Goal: Information Seeking & Learning: Find contact information

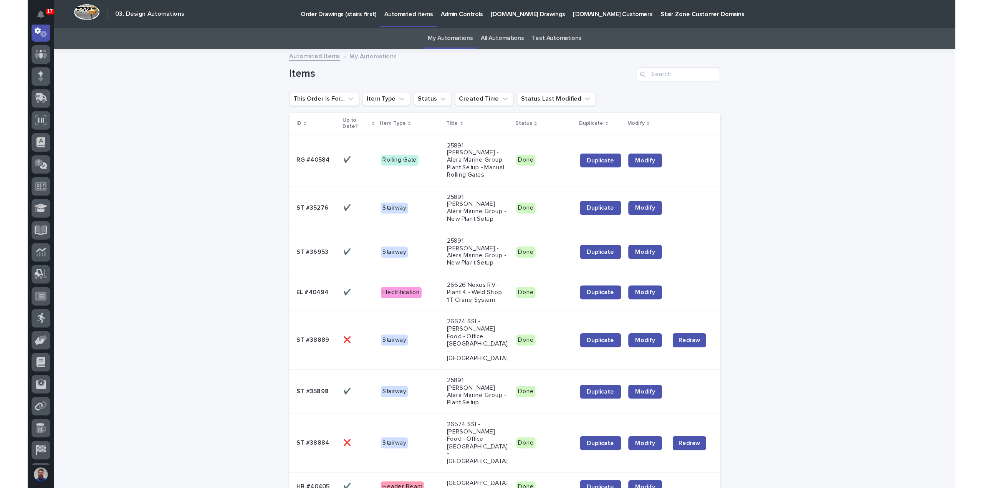
scroll to position [17, 0]
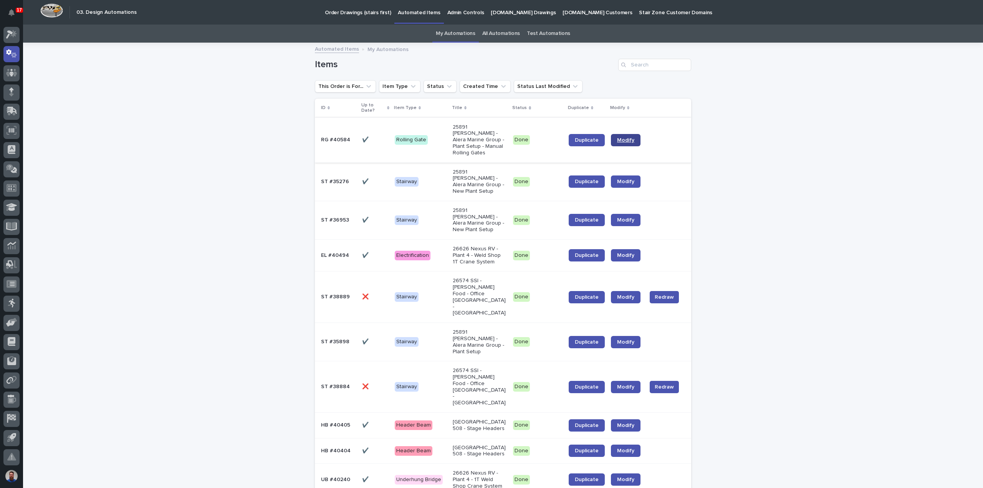
click at [618, 138] on span "Modify" at bounding box center [625, 140] width 17 height 5
drag, startPoint x: 250, startPoint y: 268, endPoint x: 223, endPoint y: 401, distance: 135.2
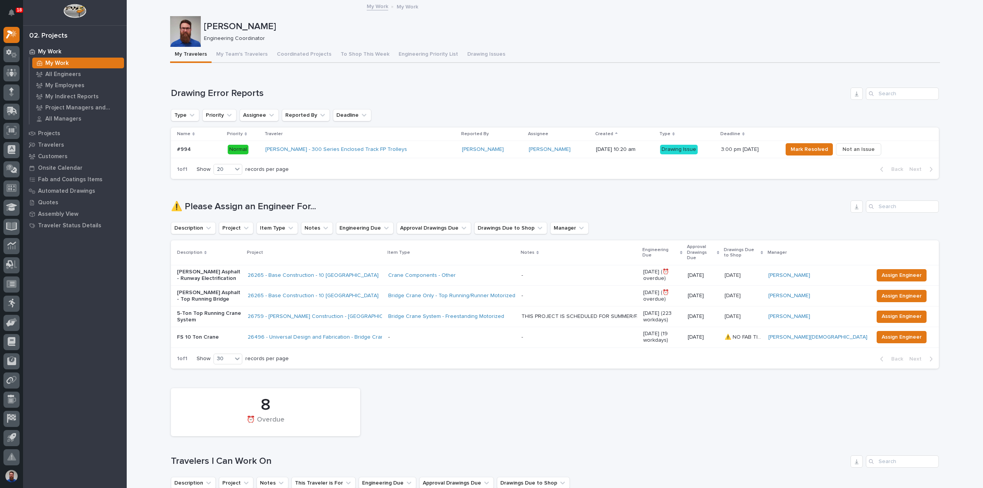
click at [405, 151] on div "Starke - 300 Series Enclosed Track FP Trolleys" at bounding box center [360, 149] width 191 height 13
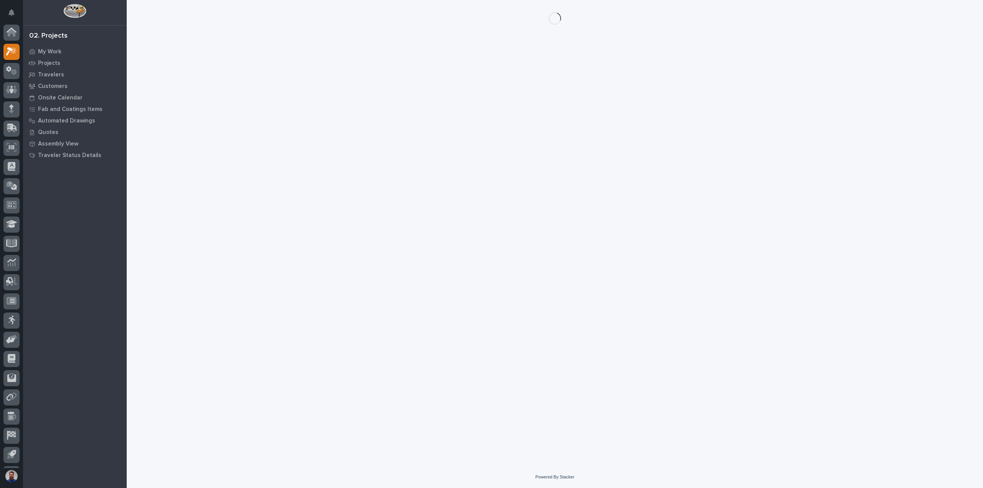
scroll to position [17, 0]
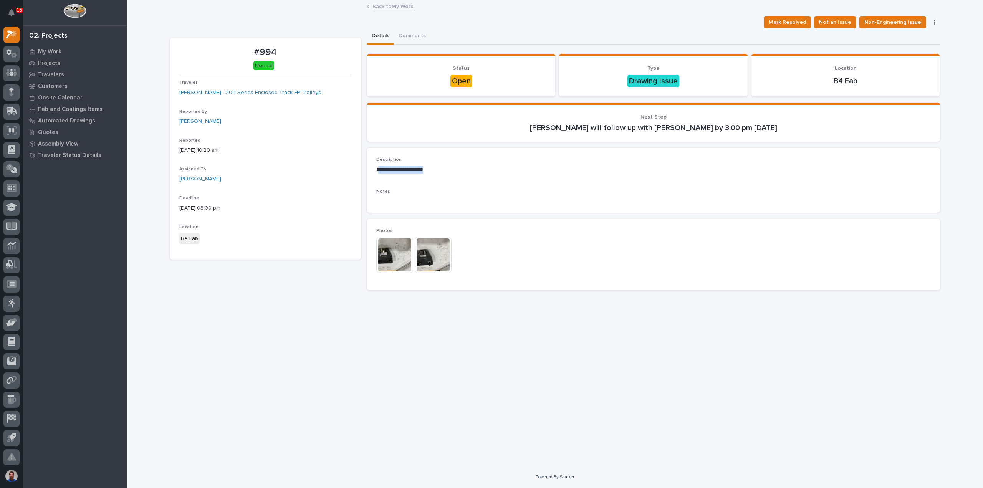
drag, startPoint x: 434, startPoint y: 169, endPoint x: 381, endPoint y: 166, distance: 53.1
click at [381, 166] on p "**********" at bounding box center [653, 170] width 555 height 8
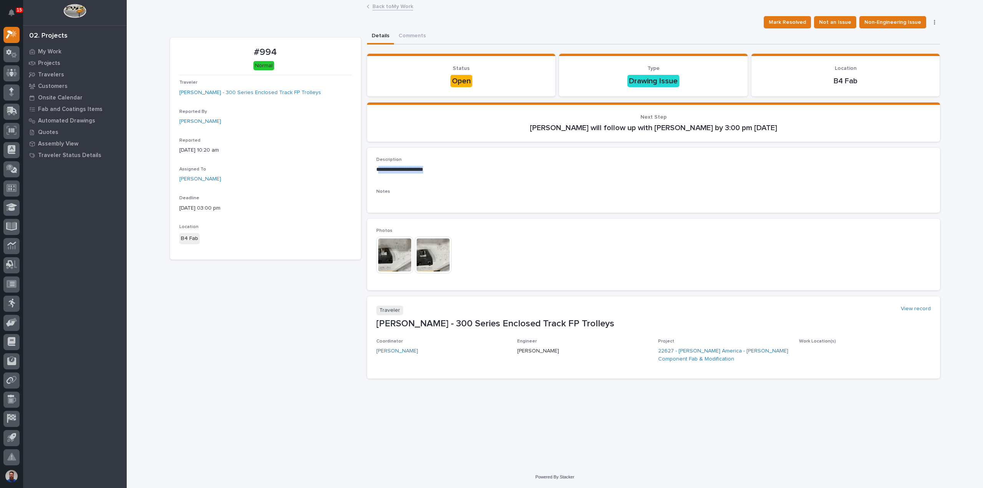
click at [431, 246] on img at bounding box center [433, 255] width 37 height 37
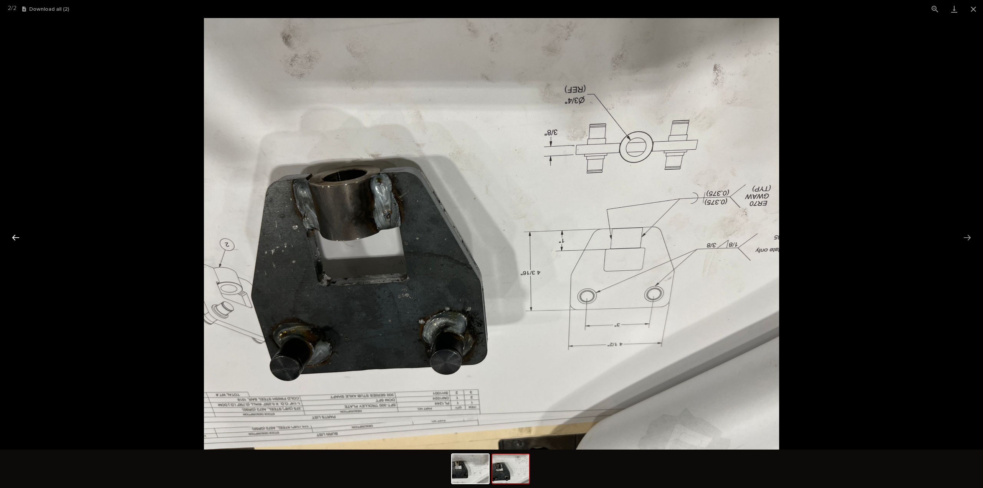
click at [20, 238] on button "Previous slide" at bounding box center [16, 237] width 16 height 15
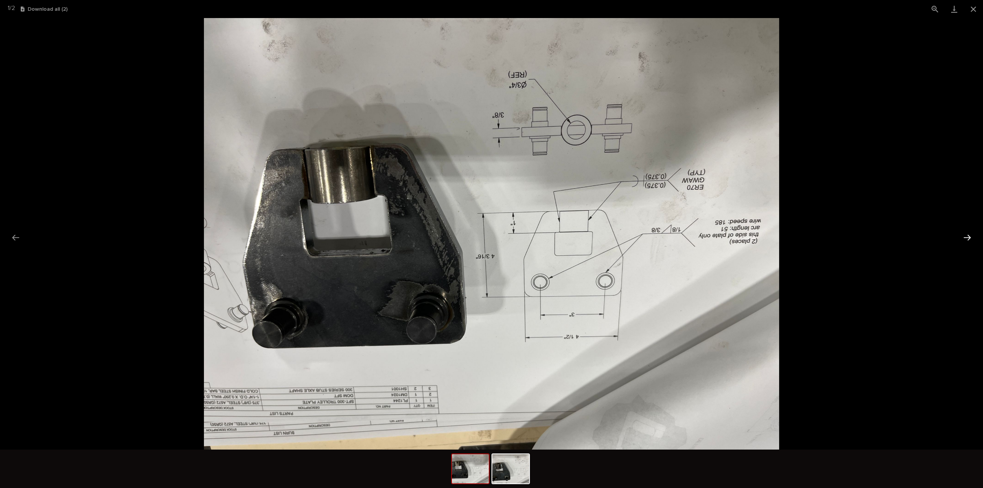
click at [971, 234] on button "Next slide" at bounding box center [968, 237] width 16 height 15
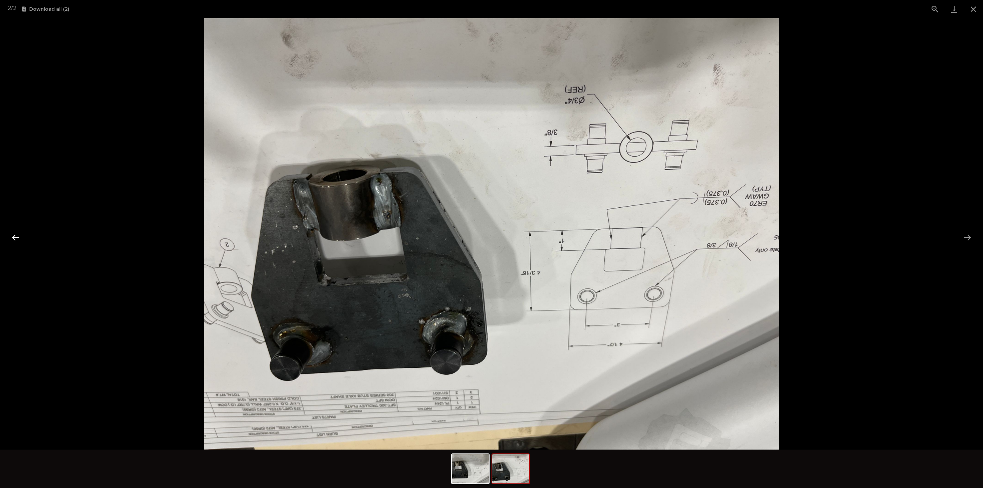
click at [21, 239] on button "Previous slide" at bounding box center [16, 237] width 16 height 15
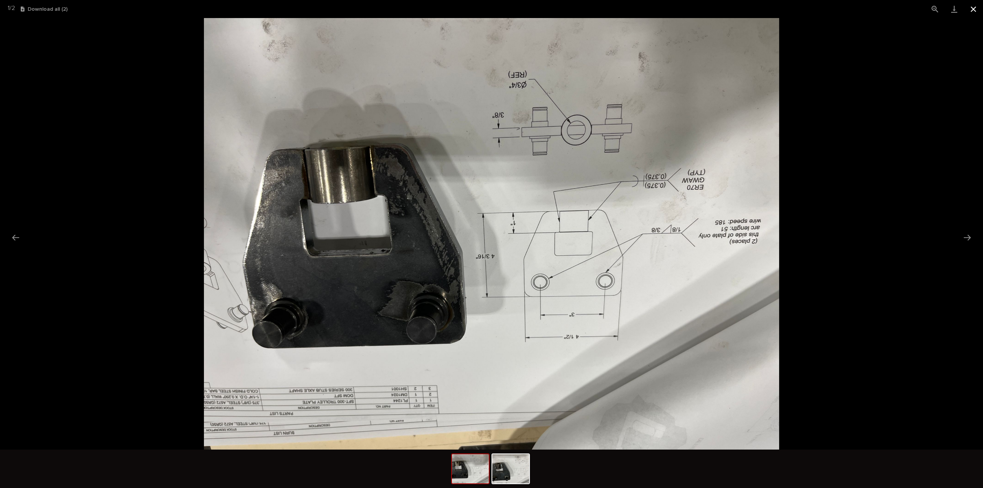
click at [974, 8] on button "Close gallery" at bounding box center [973, 9] width 19 height 18
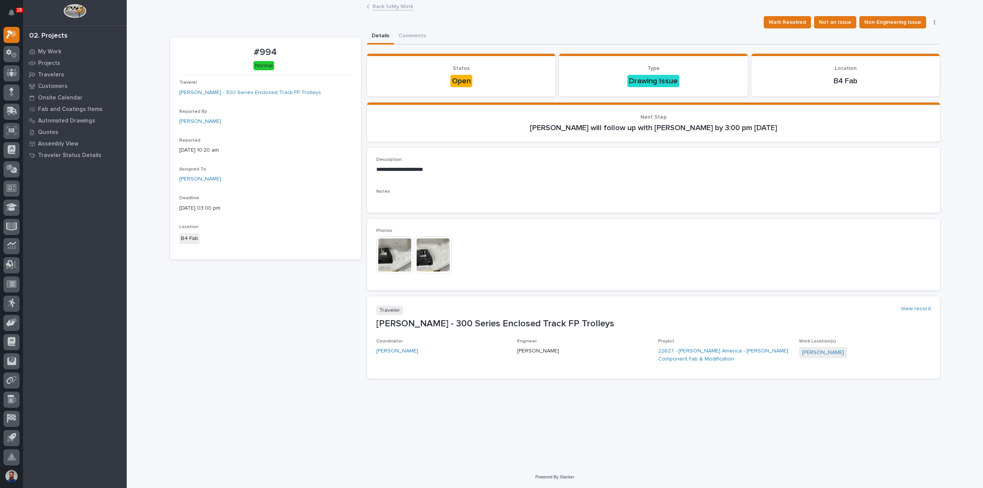
click at [477, 184] on div "**********" at bounding box center [653, 180] width 555 height 46
drag, startPoint x: 703, startPoint y: 363, endPoint x: 590, endPoint y: 354, distance: 113.3
click at [590, 354] on div "Coordinator Leighton Yoder Engineer Weston Hochstetler Project 22627 - Starke A…" at bounding box center [653, 354] width 555 height 31
click at [584, 354] on p "[PERSON_NAME]" at bounding box center [583, 351] width 132 height 8
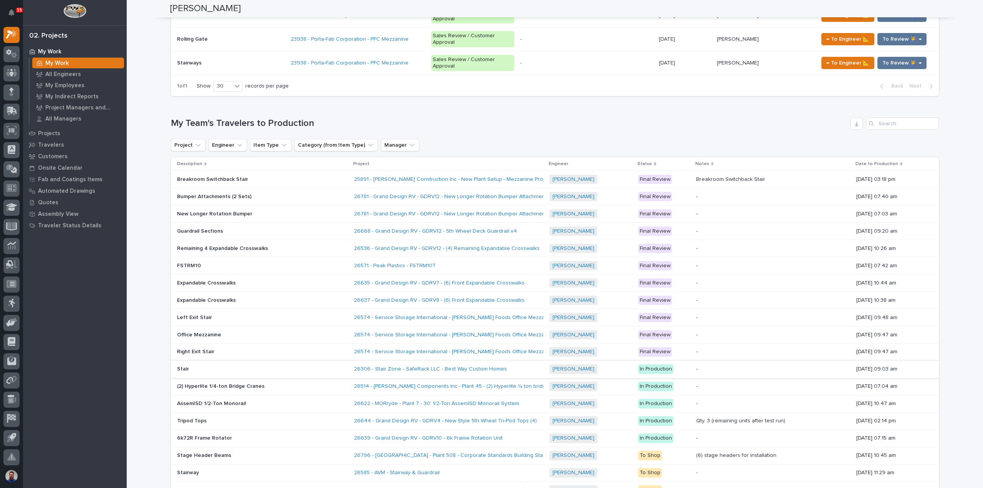
scroll to position [1418, 0]
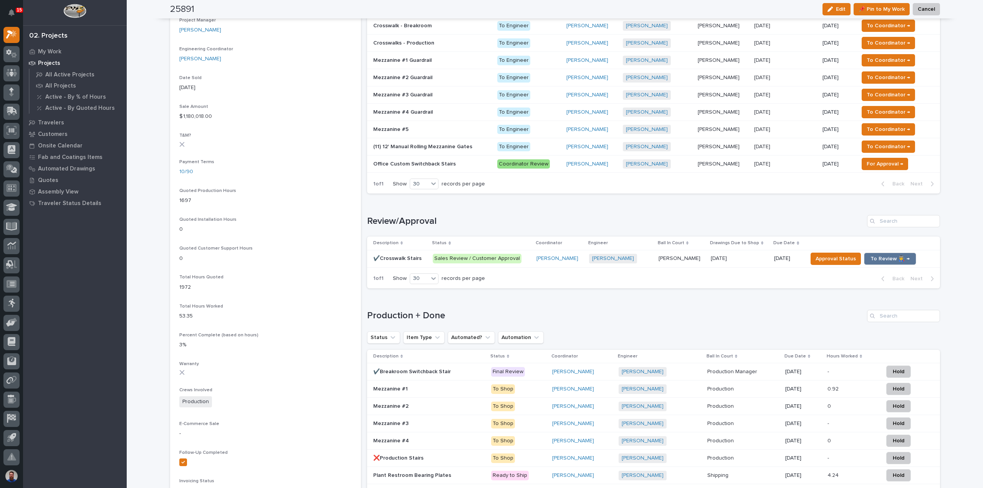
scroll to position [358, 0]
click at [414, 257] on p "✔️Crosswalk Stairs" at bounding box center [398, 258] width 50 height 8
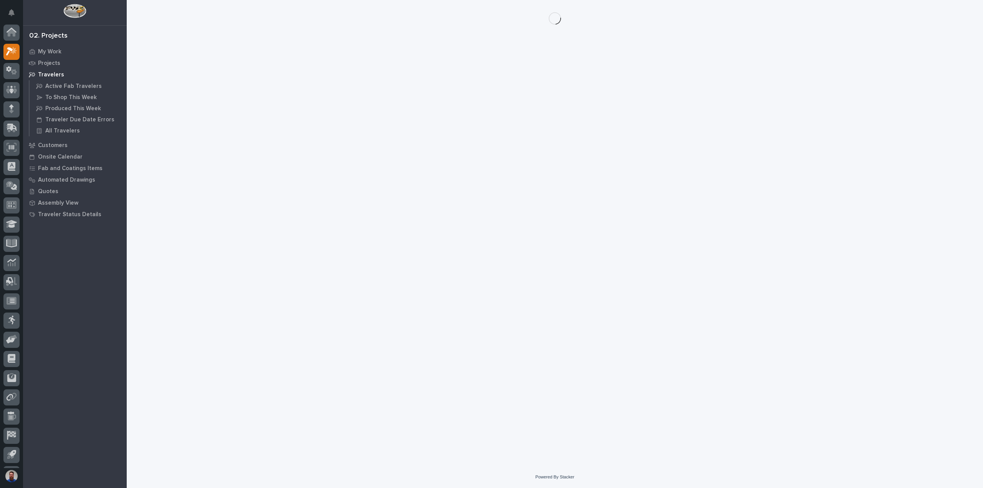
scroll to position [17, 0]
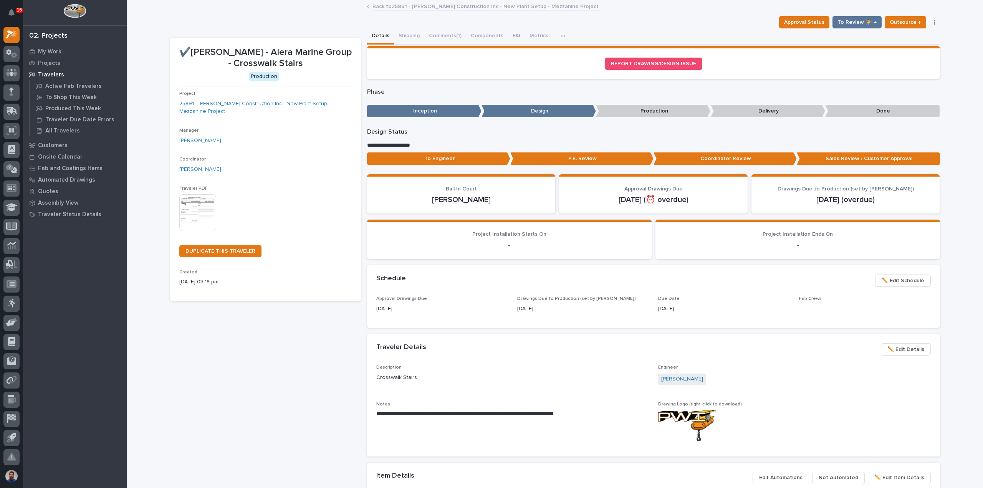
click at [294, 371] on div "✔️Wagner - Alera Marine Group - Crosswalk Stairs Production Project 25891 - J A…" at bounding box center [265, 431] width 191 height 786
drag, startPoint x: 229, startPoint y: 312, endPoint x: 235, endPoint y: 295, distance: 18.0
click at [229, 312] on div "✔️Wagner - Alera Marine Group - Crosswalk Stairs Production Project 25891 - J A…" at bounding box center [265, 431] width 191 height 786
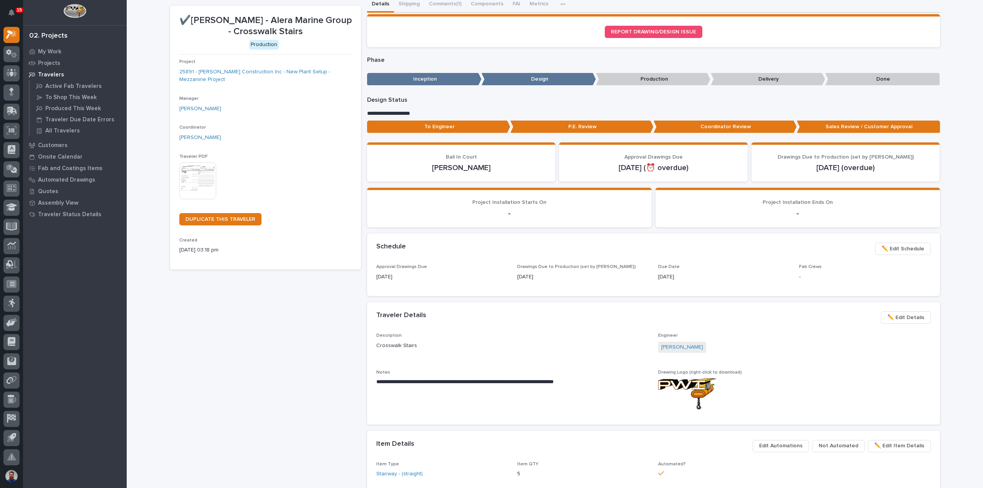
scroll to position [51, 0]
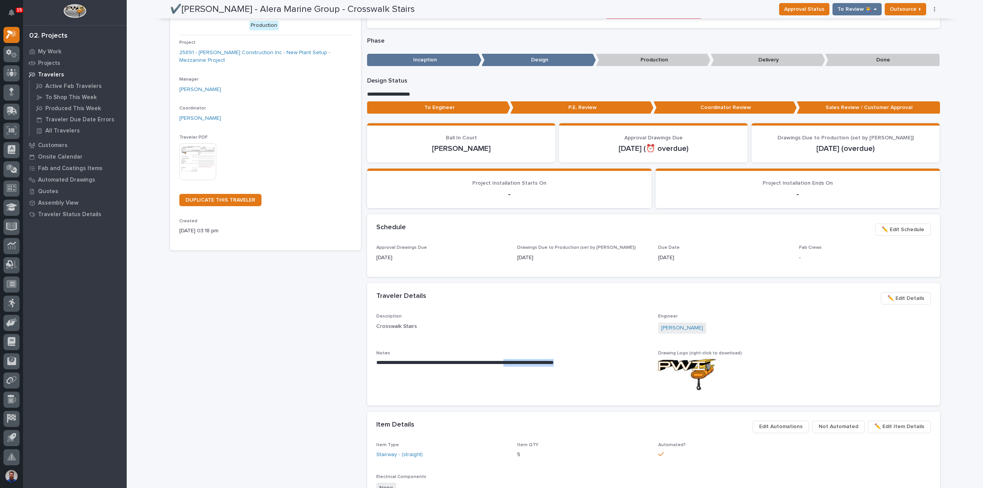
drag, startPoint x: 597, startPoint y: 358, endPoint x: 518, endPoint y: 363, distance: 79.3
click at [518, 363] on div "**********" at bounding box center [512, 362] width 273 height 22
click at [518, 363] on p "**********" at bounding box center [512, 363] width 273 height 8
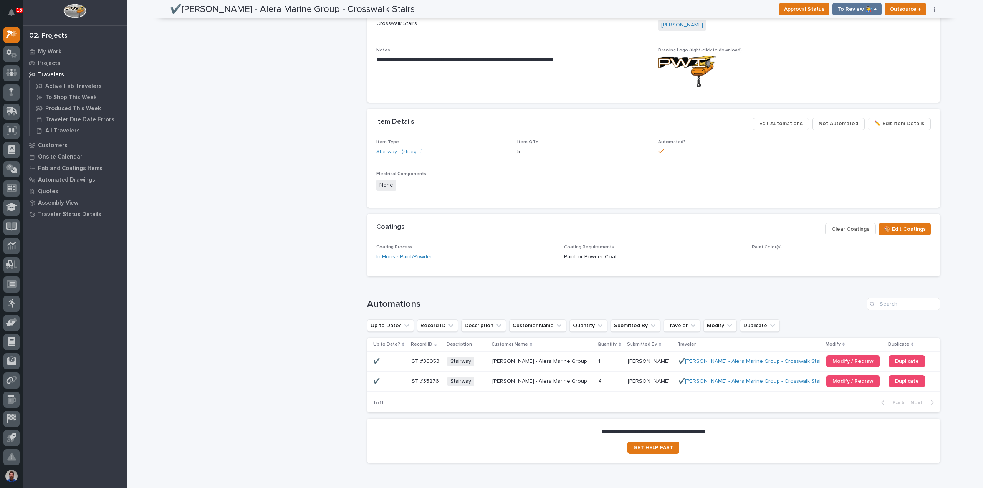
scroll to position [395, 0]
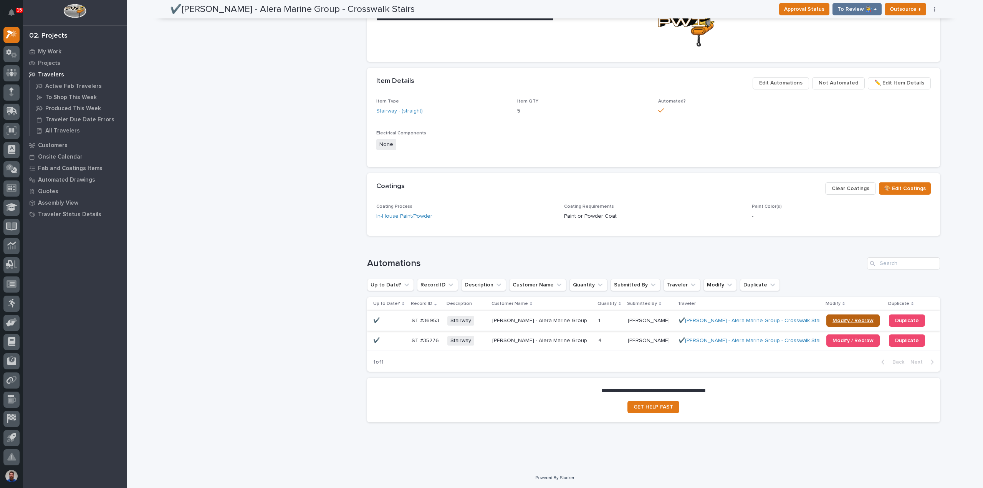
click at [854, 322] on span "Modify / Redraw" at bounding box center [853, 320] width 41 height 5
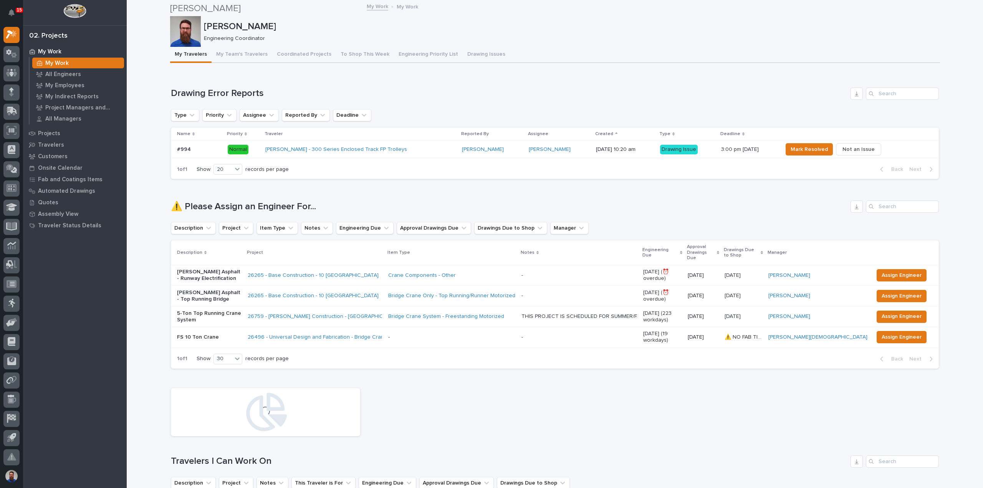
scroll to position [647, 0]
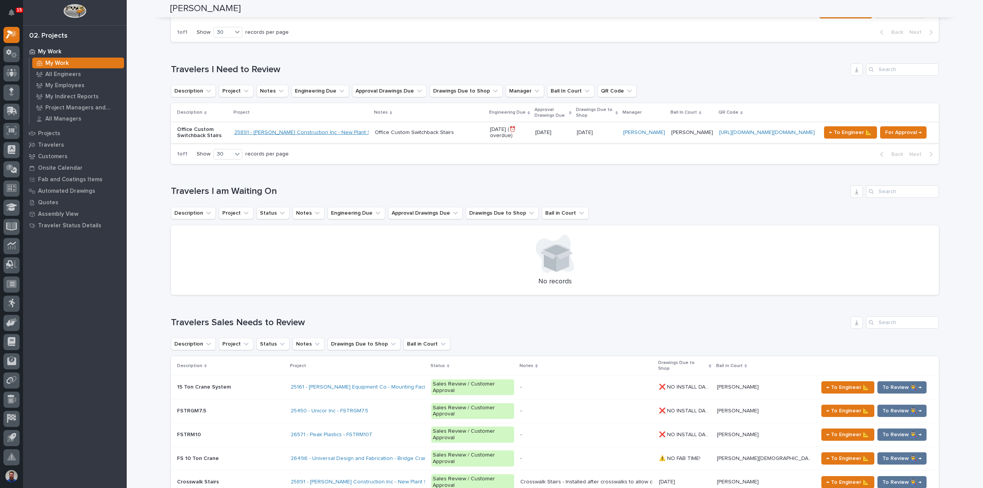
click at [270, 129] on link "25891 - J A Wagner Construction Inc - New Plant Setup - Mezzanine Project" at bounding box center [333, 132] width 198 height 7
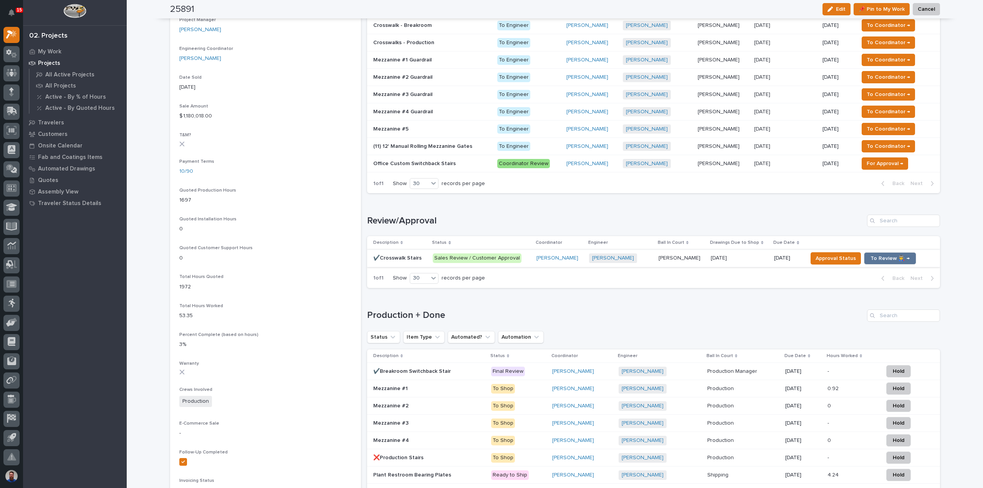
scroll to position [409, 0]
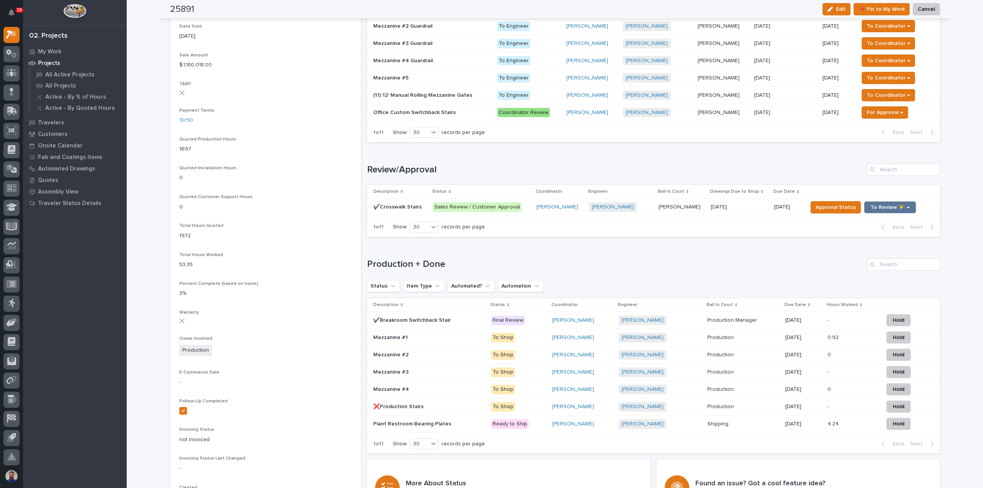
click at [442, 319] on p "✔️Breakroom Switchback Stair" at bounding box center [412, 320] width 79 height 8
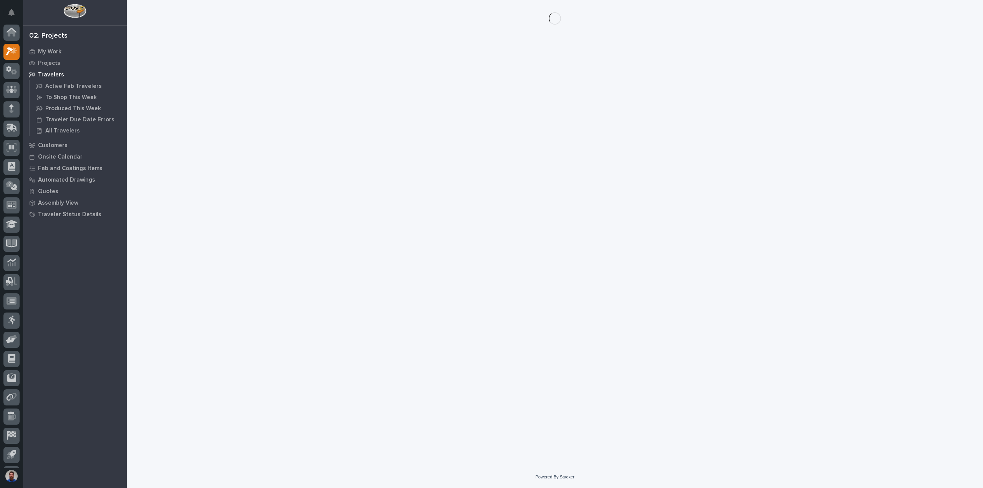
scroll to position [17, 0]
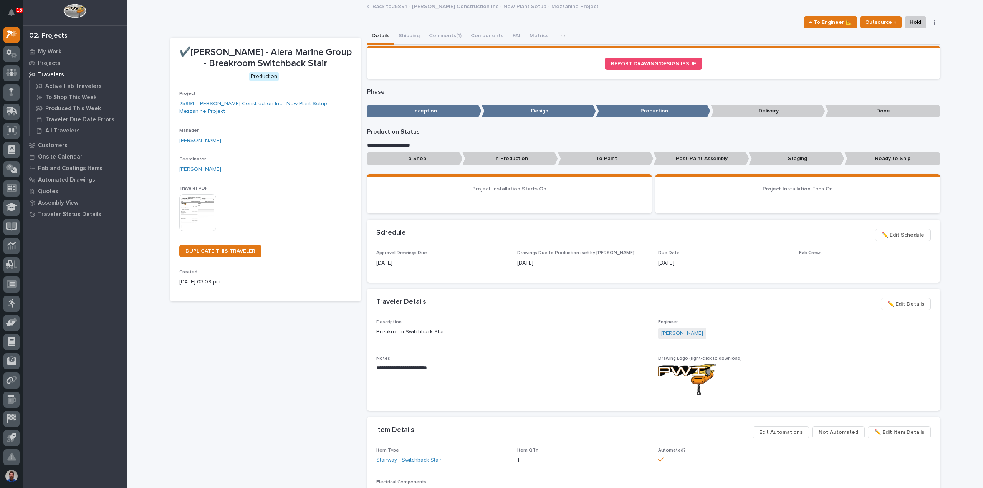
click at [533, 307] on div "Traveler Details ••• ✏️ Edit Details" at bounding box center [653, 304] width 555 height 12
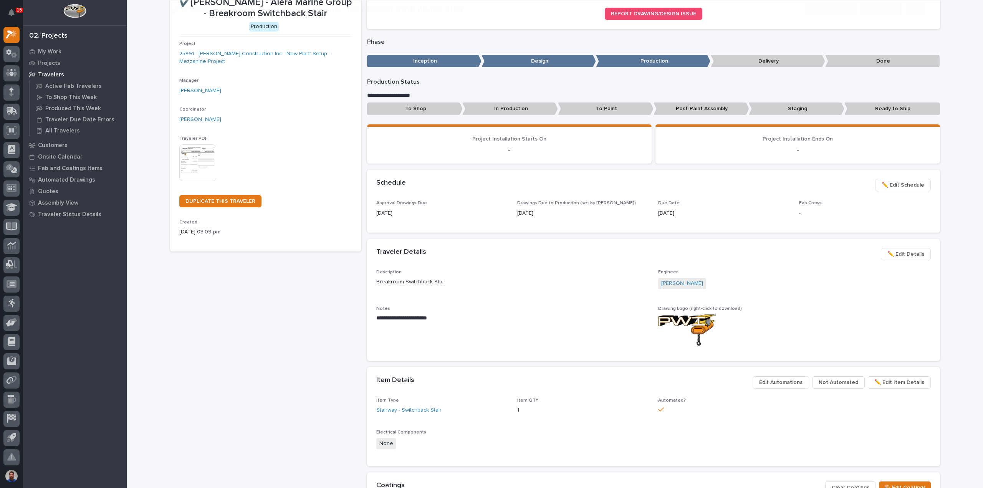
scroll to position [102, 0]
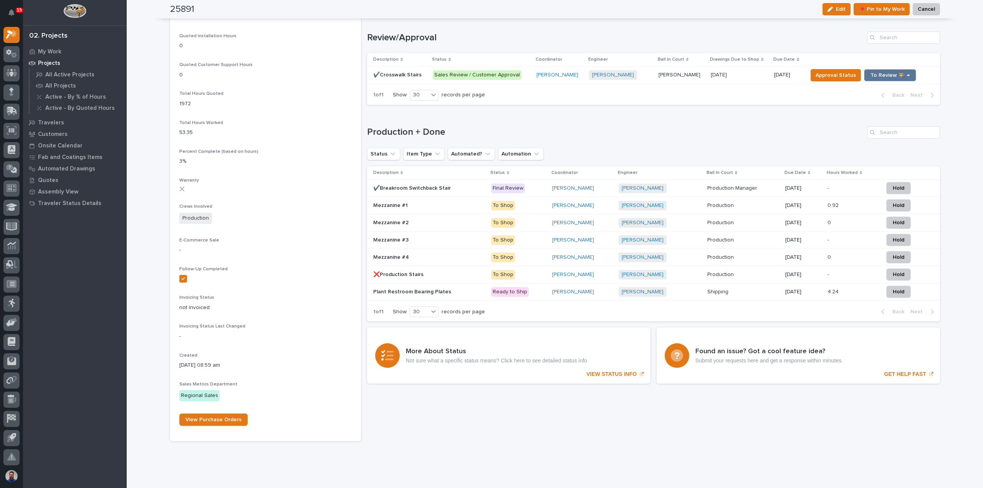
scroll to position [555, 0]
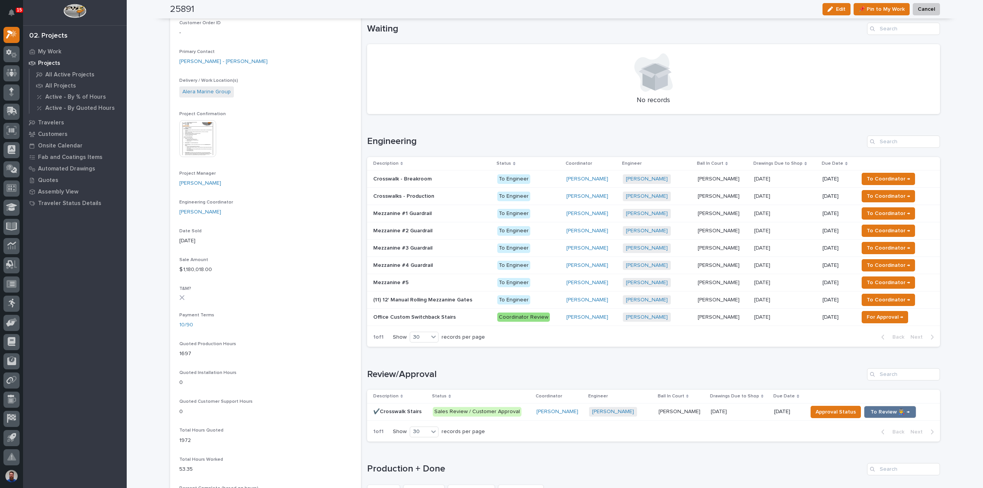
scroll to position [307, 0]
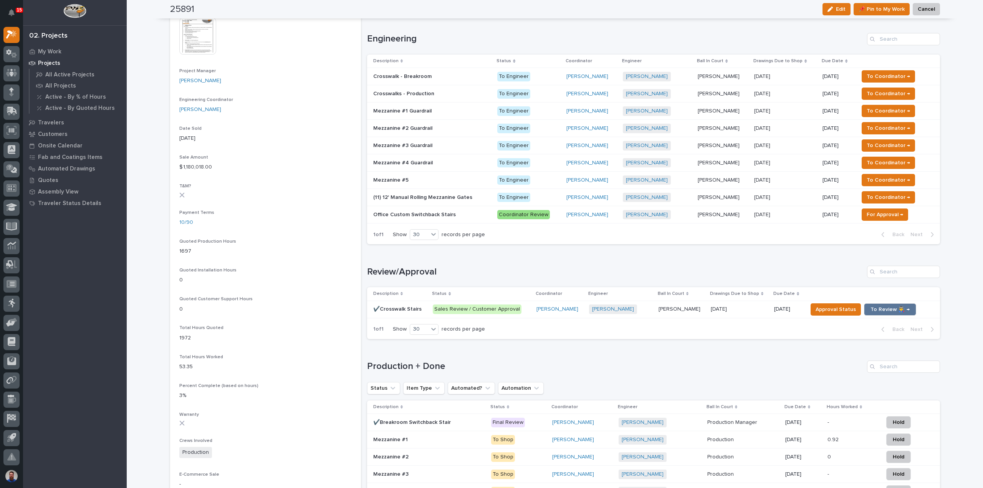
click at [452, 363] on h1 "Production + Done" at bounding box center [615, 366] width 497 height 11
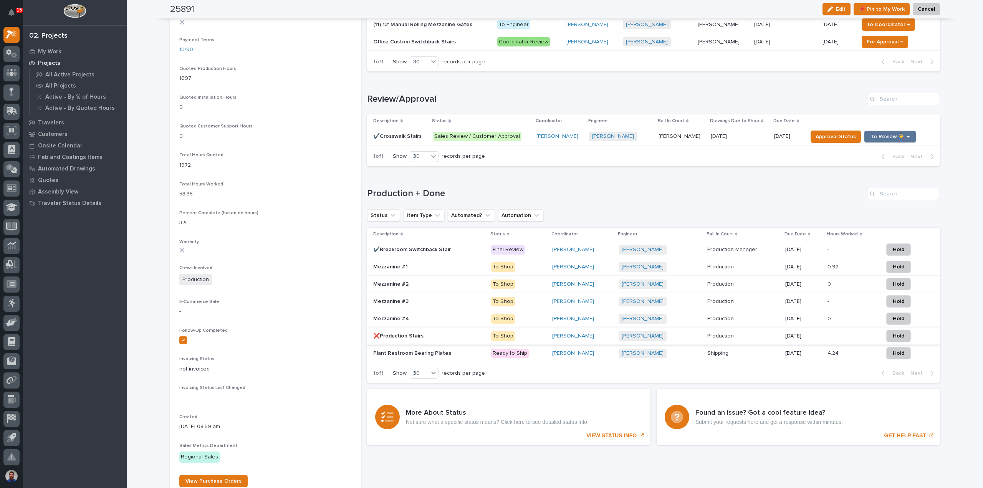
scroll to position [512, 0]
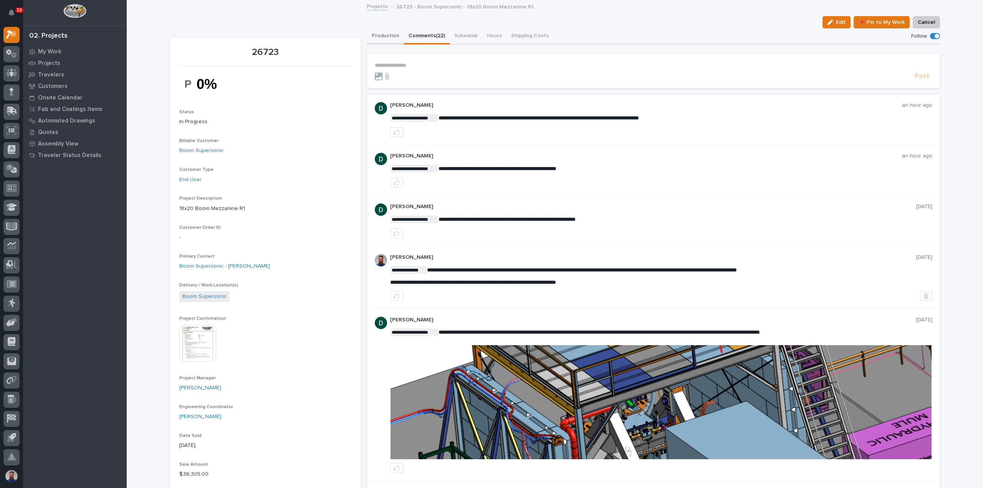
click at [381, 33] on button "Production" at bounding box center [385, 36] width 37 height 16
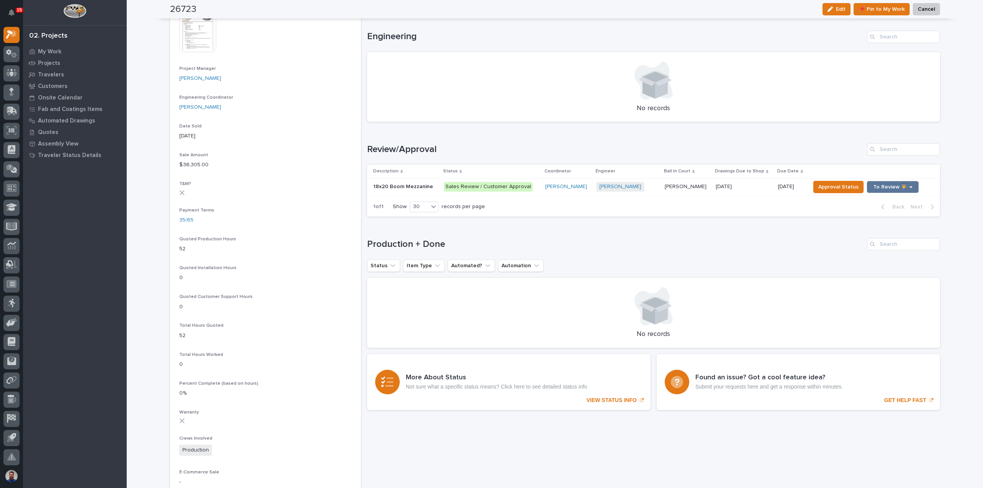
scroll to position [358, 0]
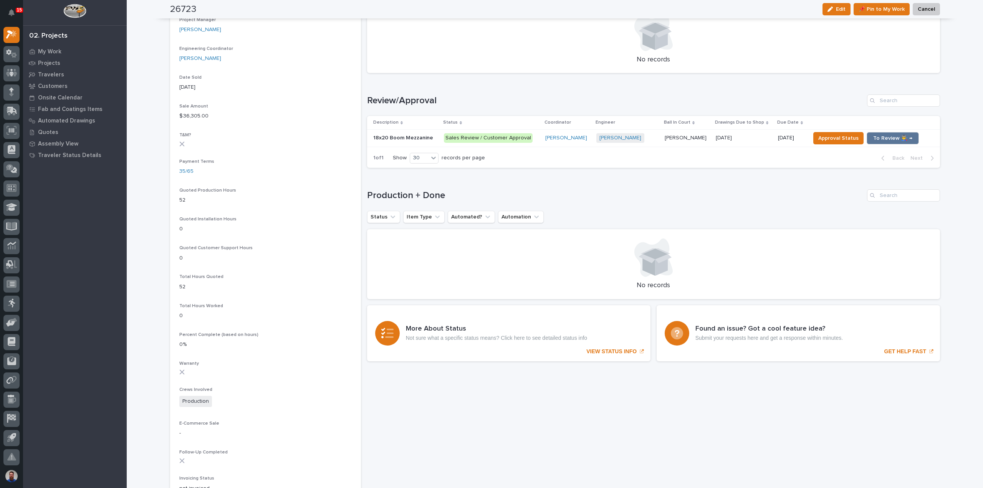
click at [742, 142] on div "09/15/2025 09/15/2025" at bounding box center [744, 138] width 56 height 13
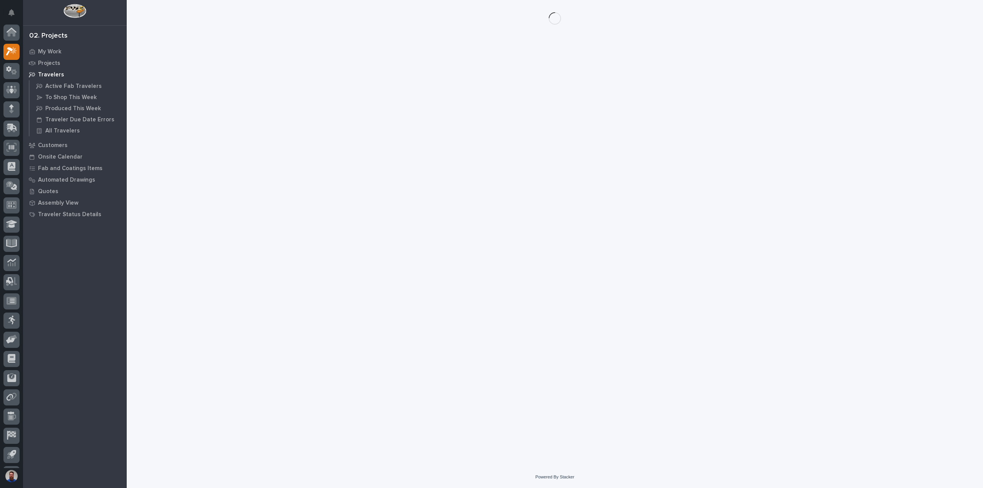
scroll to position [17, 0]
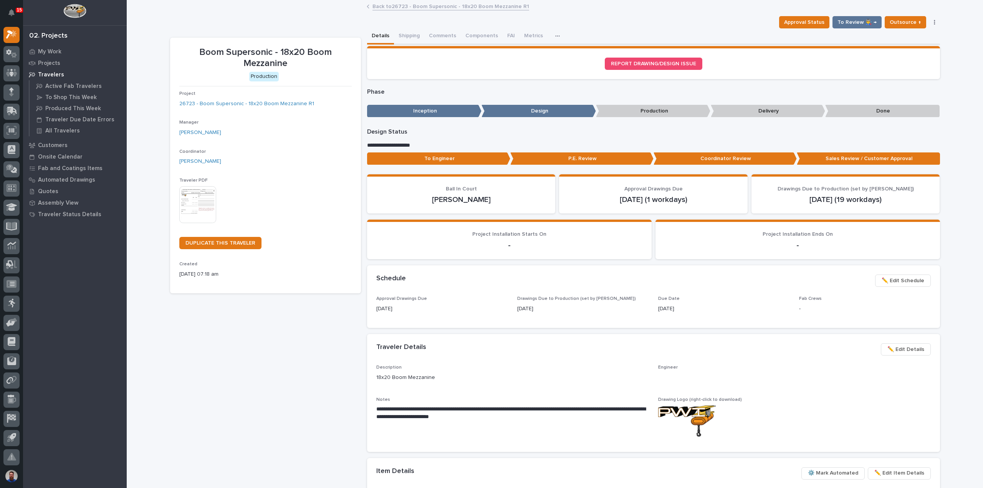
click at [465, 165] on div "To Engineer P.E. Review Coordinator Review Sales Review / Customer Approval" at bounding box center [653, 160] width 573 height 16
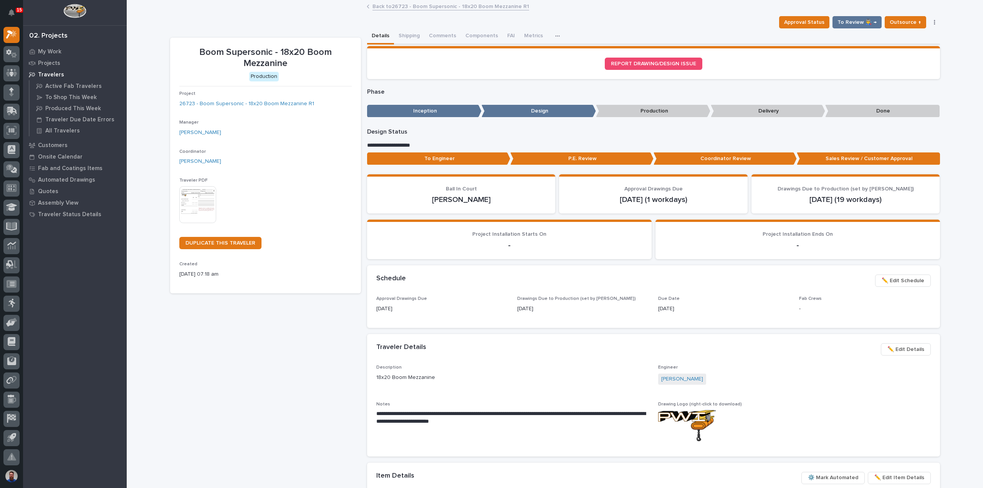
click at [467, 161] on p "To Engineer" at bounding box center [438, 158] width 143 height 13
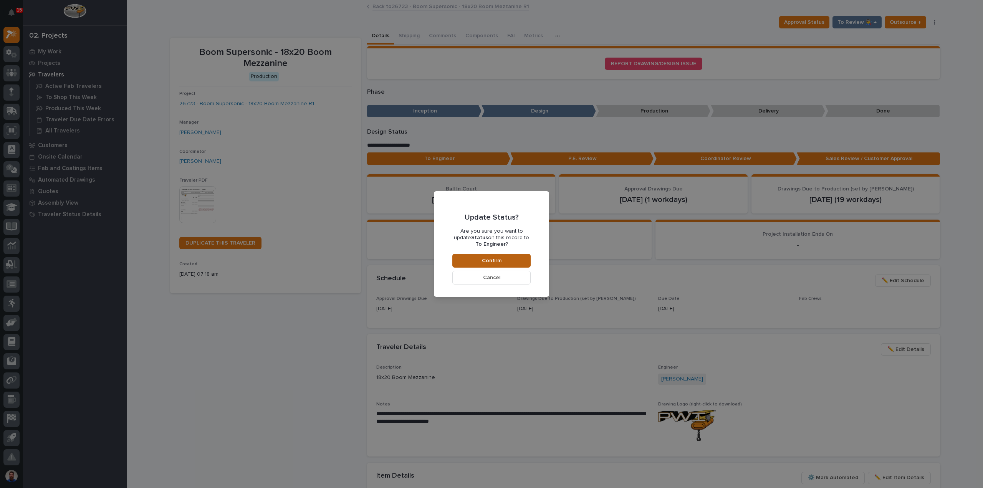
click at [502, 257] on button "Confirm" at bounding box center [492, 261] width 78 height 14
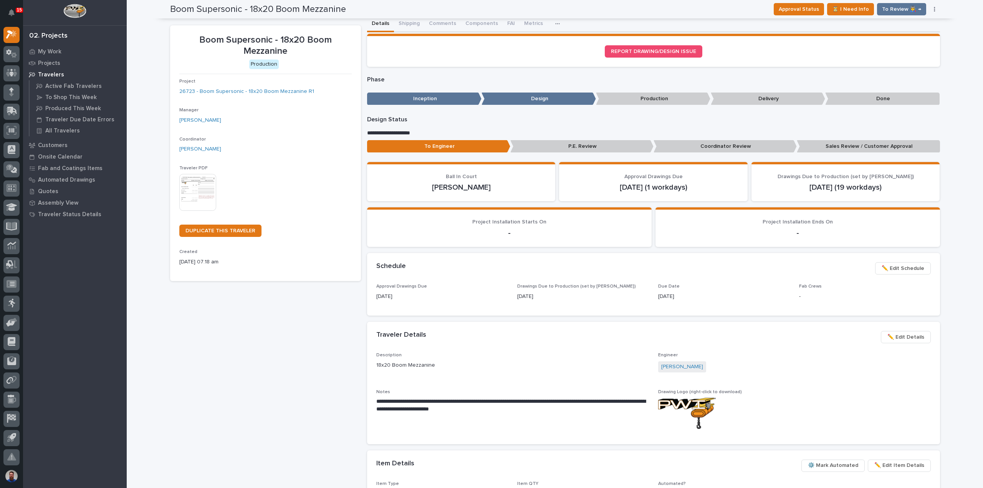
scroll to position [0, 0]
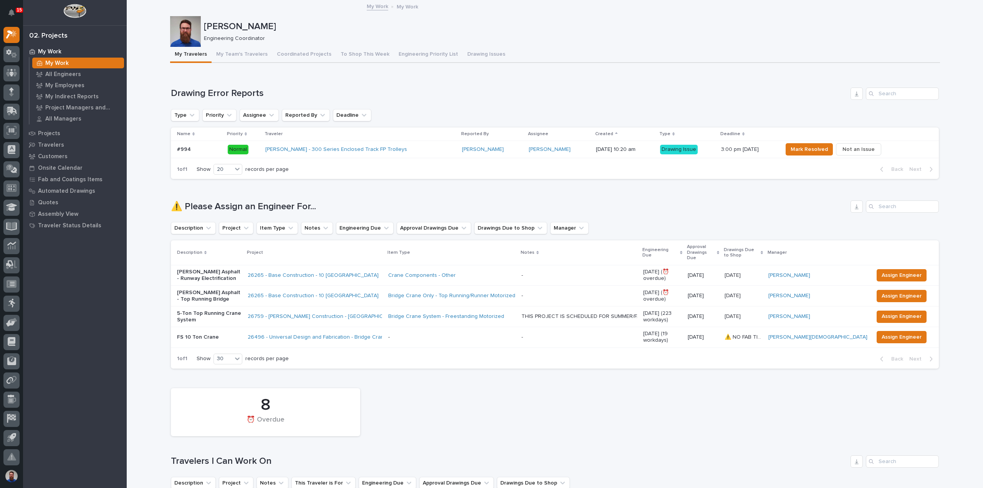
scroll to position [17, 0]
click at [362, 199] on div "Loading... Saving… ⚠️ Please Assign an Engineer For... Description Project Item…" at bounding box center [555, 280] width 768 height 190
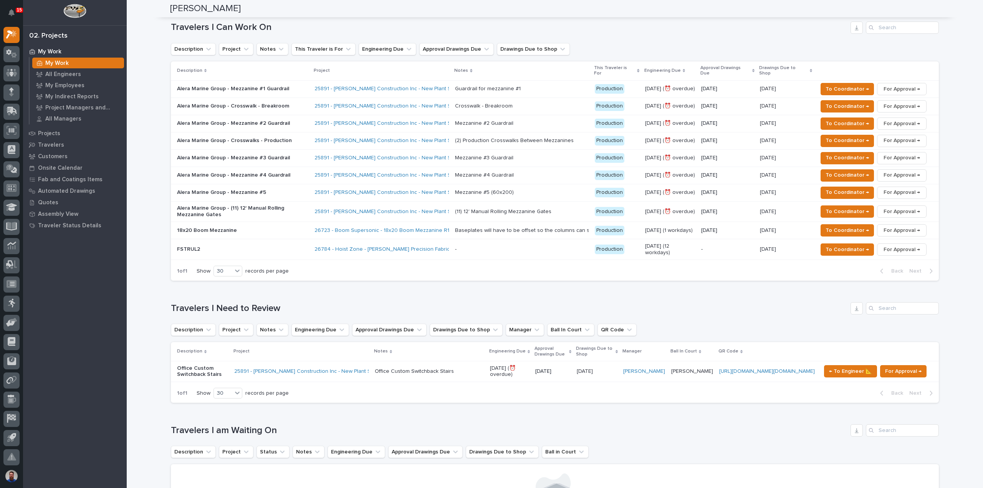
scroll to position [461, 0]
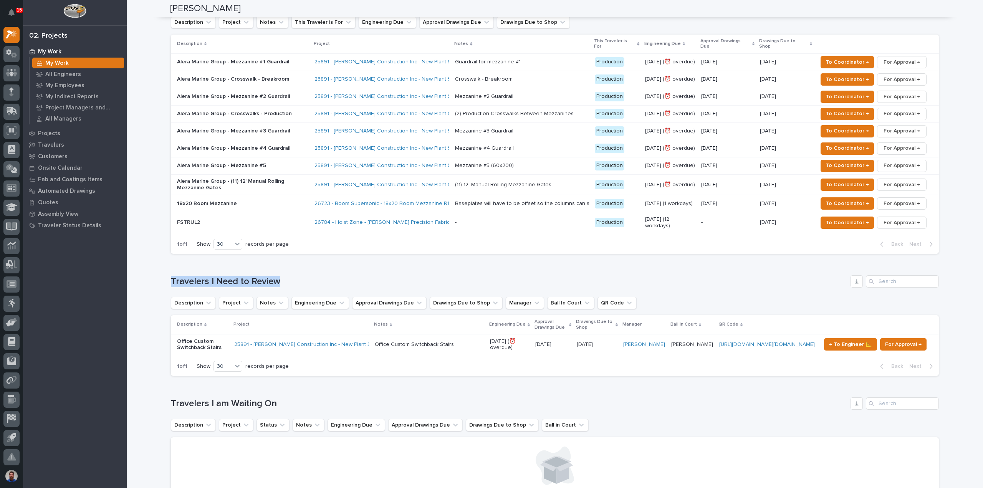
drag, startPoint x: 220, startPoint y: 263, endPoint x: 315, endPoint y: 259, distance: 95.0
click at [315, 276] on h1 "Travelers I Need to Review" at bounding box center [509, 281] width 677 height 11
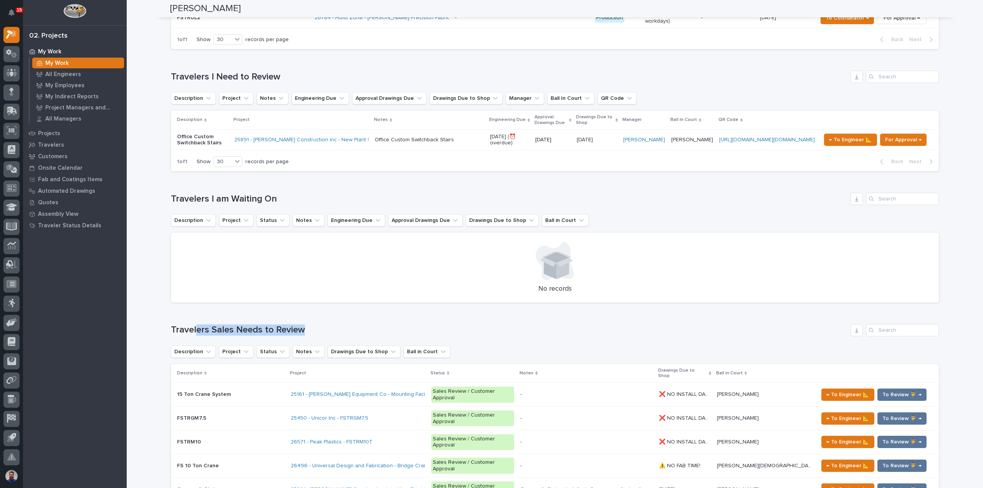
drag, startPoint x: 309, startPoint y: 303, endPoint x: 194, endPoint y: 305, distance: 115.7
click at [194, 325] on h1 "Travelers Sales Needs to Review" at bounding box center [509, 330] width 677 height 11
drag, startPoint x: 194, startPoint y: 305, endPoint x: 172, endPoint y: 308, distance: 22.1
click at [194, 325] on h1 "Travelers Sales Needs to Review" at bounding box center [509, 330] width 677 height 11
click at [213, 325] on h1 "Travelers Sales Needs to Review" at bounding box center [509, 330] width 677 height 11
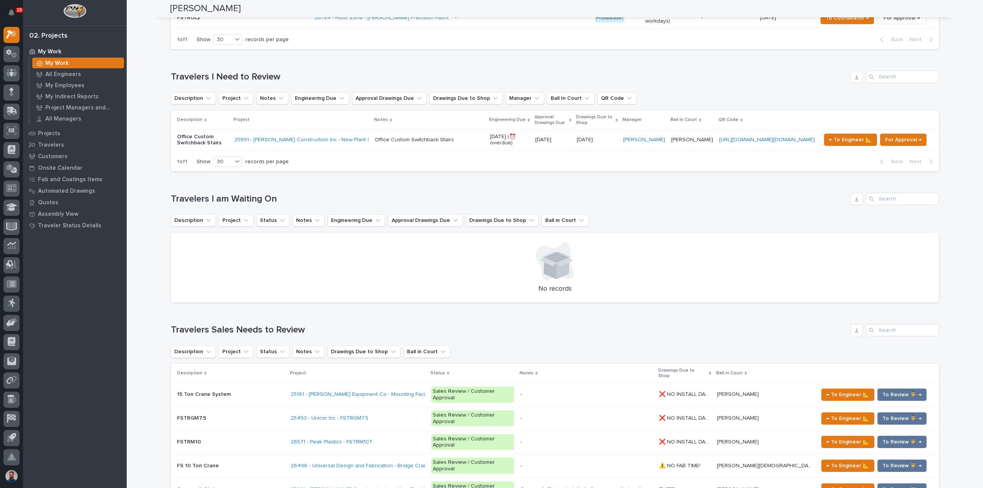
click at [219, 325] on h1 "Travelers Sales Needs to Review" at bounding box center [509, 330] width 677 height 11
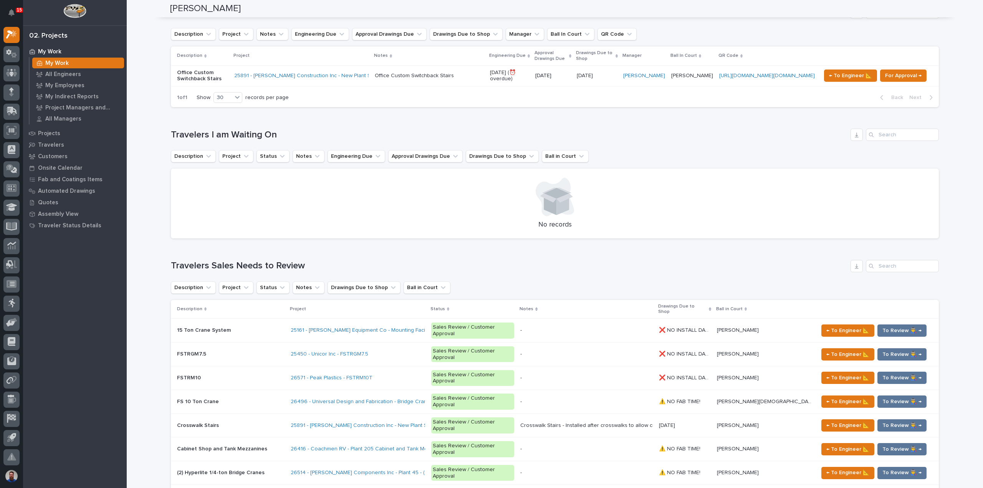
scroll to position [819, 0]
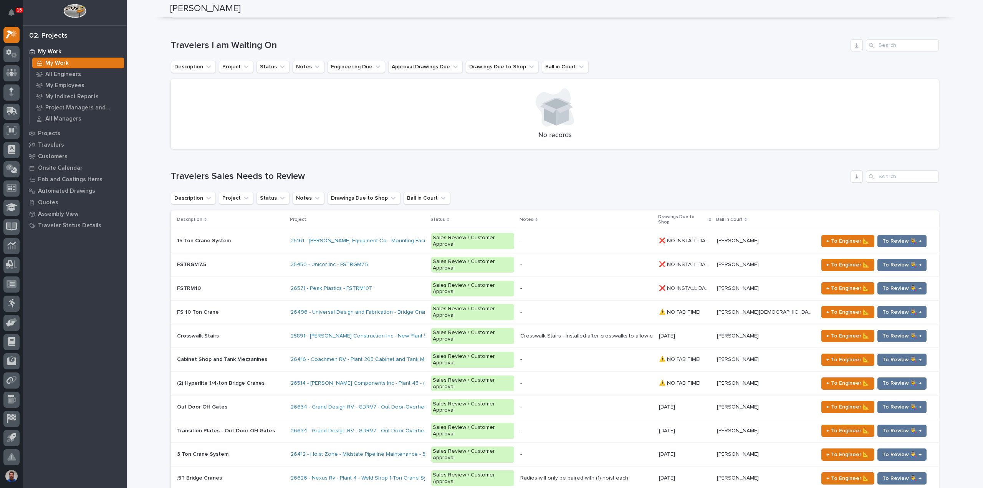
click at [154, 353] on div "Loading... Saving… Loading... Saving… Weston Hochstetler Weston Hochstetler Eng…" at bounding box center [555, 233] width 857 height 2104
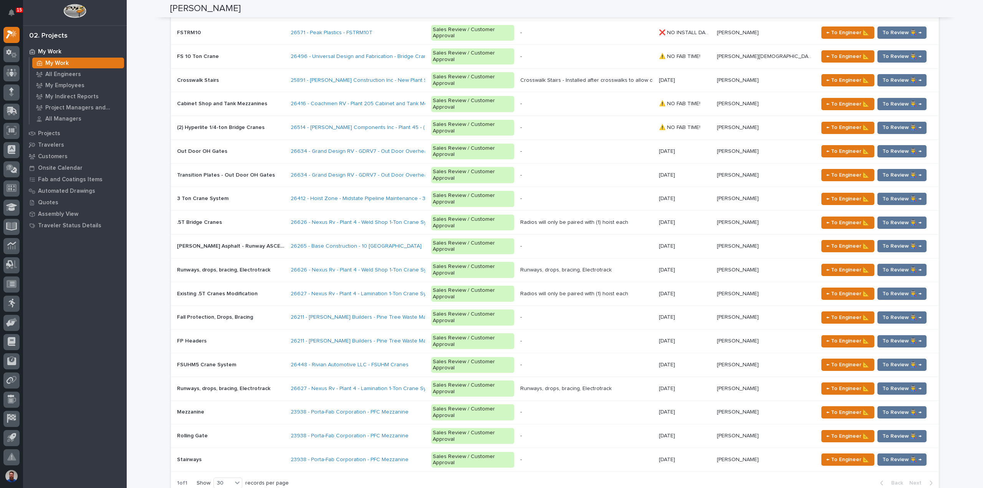
scroll to position [1178, 0]
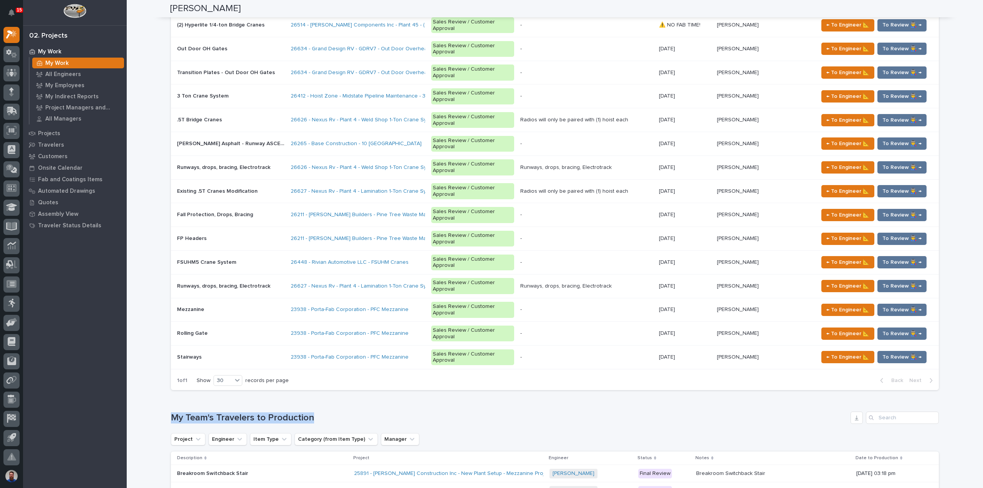
drag, startPoint x: 147, startPoint y: 259, endPoint x: 167, endPoint y: 249, distance: 22.0
drag, startPoint x: 137, startPoint y: 251, endPoint x: 337, endPoint y: 247, distance: 200.2
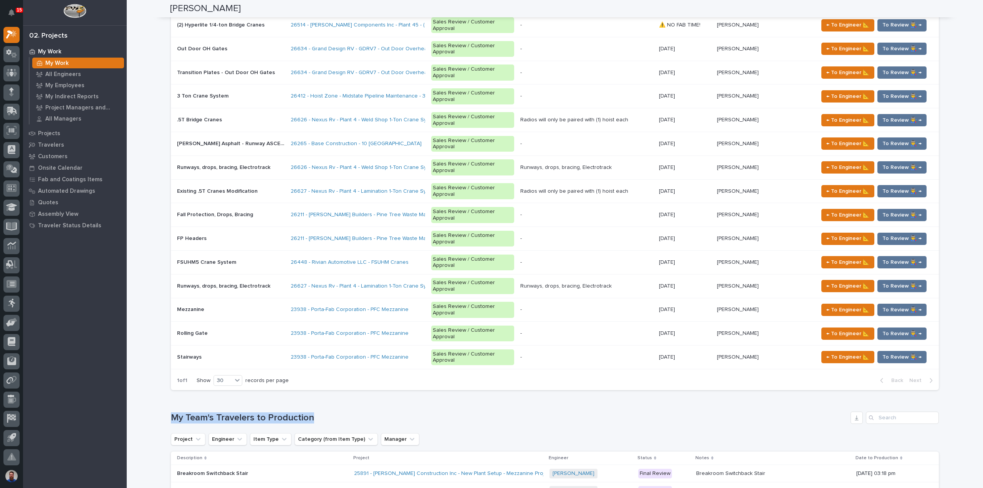
click at [337, 413] on h1 "My Team's Travelers to Production" at bounding box center [509, 418] width 677 height 11
drag, startPoint x: 336, startPoint y: 247, endPoint x: 159, endPoint y: 252, distance: 177.5
drag, startPoint x: 313, startPoint y: 244, endPoint x: 157, endPoint y: 248, distance: 156.0
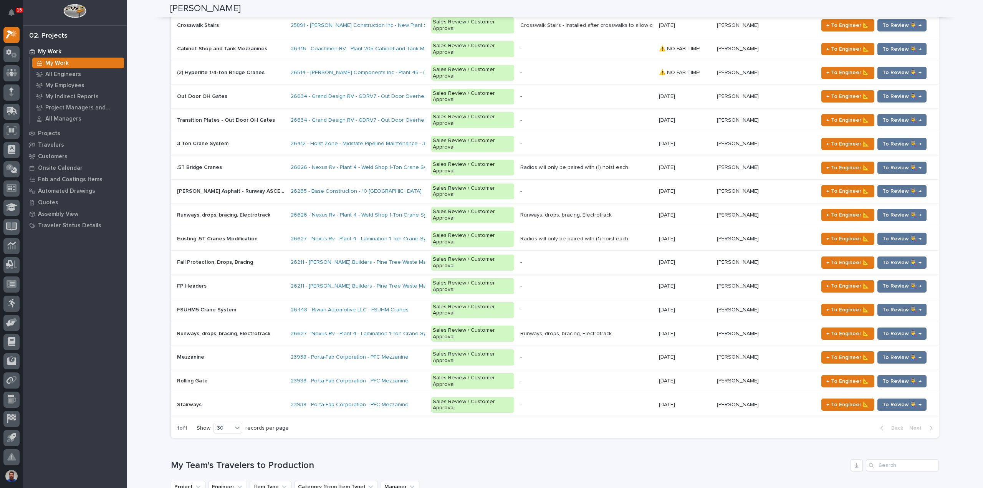
scroll to position [819, 0]
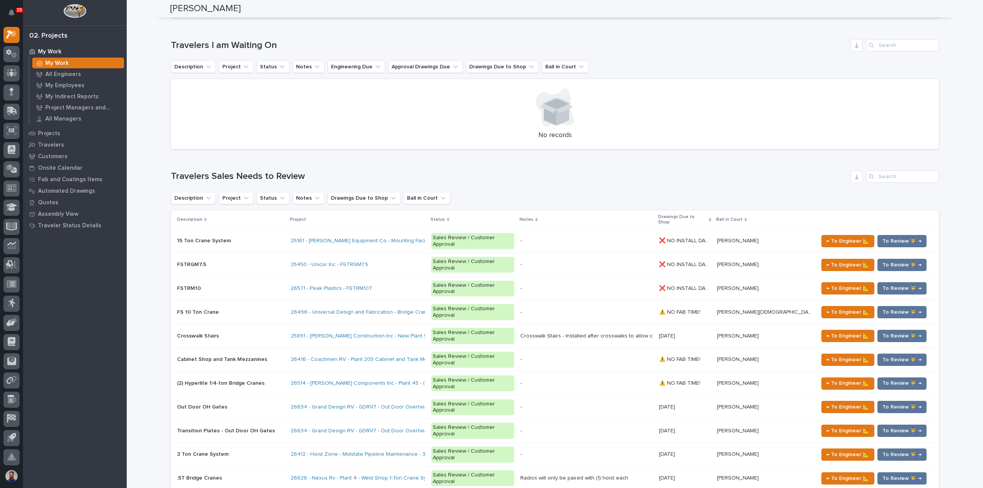
click at [141, 278] on div "Loading... Saving… Loading... Saving… Weston Hochstetler Weston Hochstetler Eng…" at bounding box center [555, 233] width 857 height 2104
drag, startPoint x: 252, startPoint y: 156, endPoint x: 367, endPoint y: 159, distance: 115.3
click at [367, 159] on div "Loading... Saving… Loading... Saving… Weston Hochstetler Weston Hochstetler Eng…" at bounding box center [555, 233] width 857 height 2104
click at [366, 171] on h1 "Travelers Sales Needs to Review" at bounding box center [509, 176] width 677 height 11
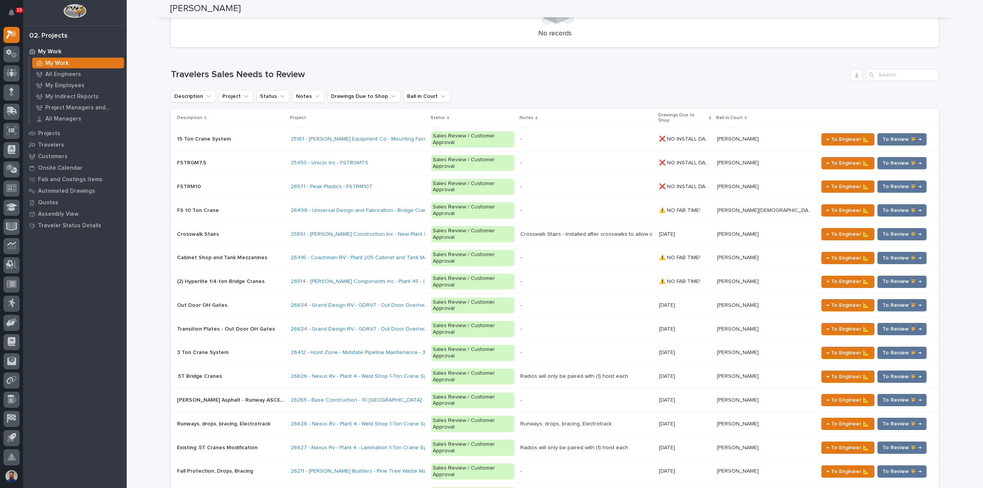
scroll to position [1076, 0]
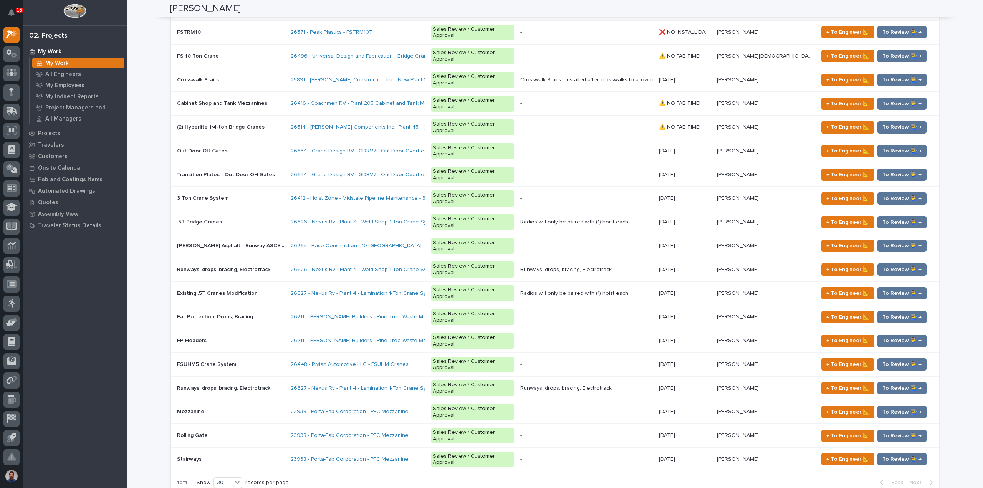
drag, startPoint x: 166, startPoint y: 359, endPoint x: 334, endPoint y: 349, distance: 168.1
drag, startPoint x: 338, startPoint y: 348, endPoint x: 166, endPoint y: 352, distance: 172.1
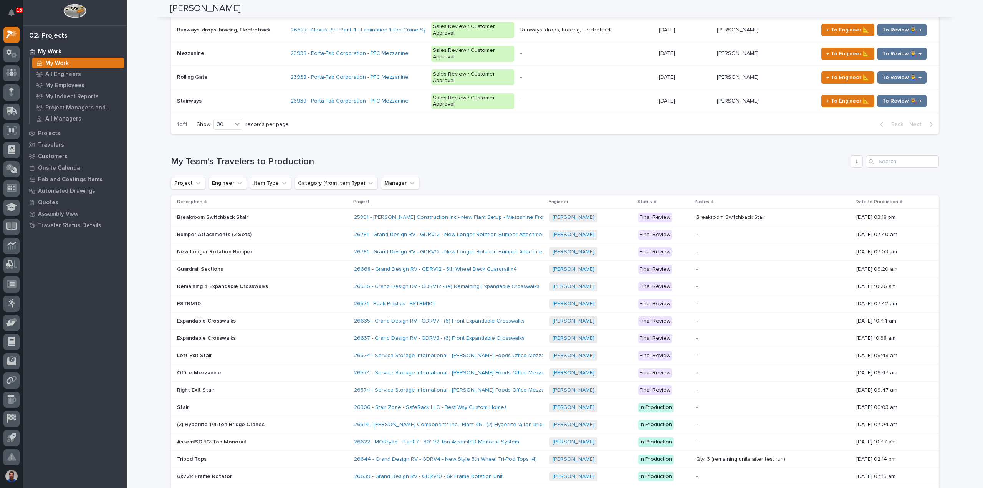
scroll to position [1470, 0]
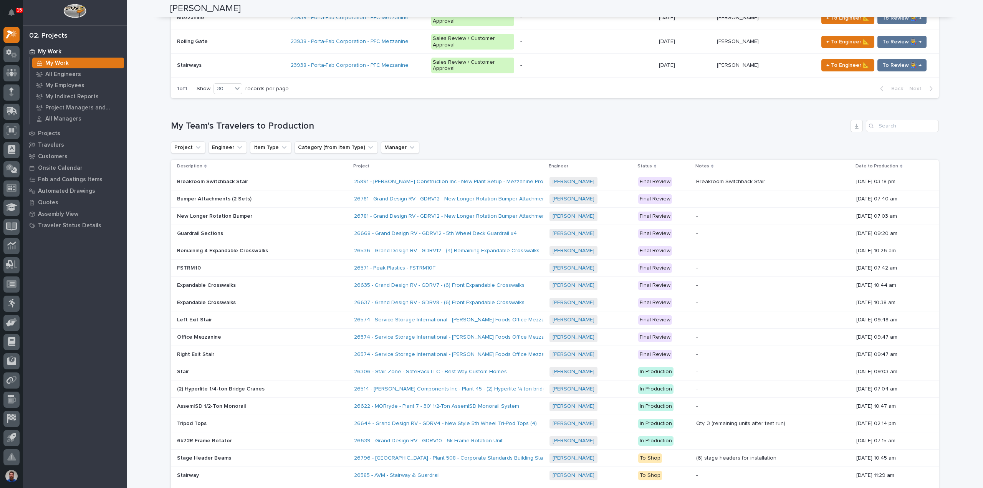
click at [226, 389] on div "30" at bounding box center [229, 390] width 28 height 9
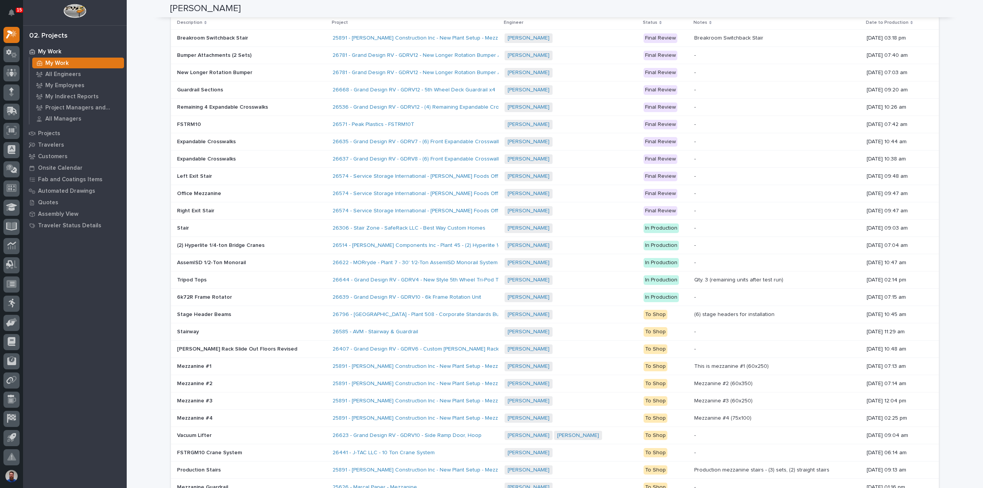
scroll to position [1623, 0]
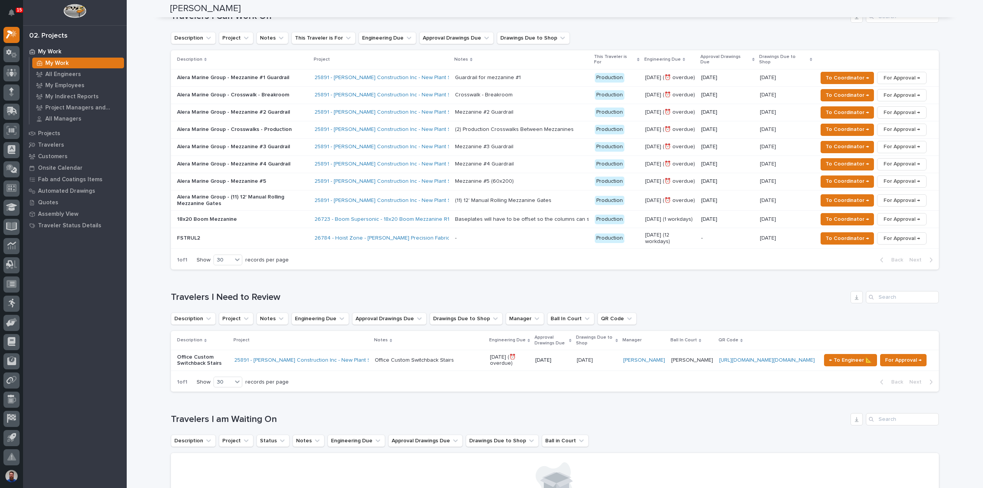
scroll to position [0, 0]
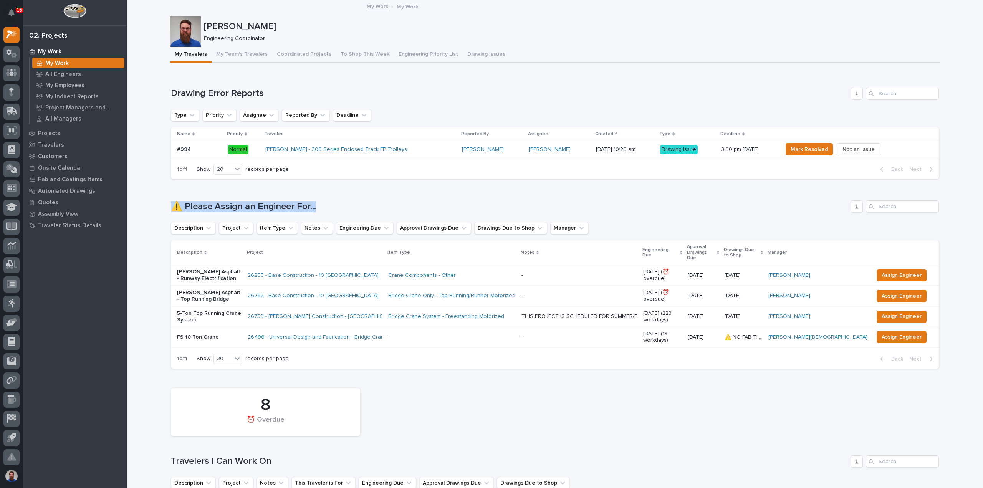
drag, startPoint x: 268, startPoint y: 201, endPoint x: 160, endPoint y: 208, distance: 108.6
drag, startPoint x: 161, startPoint y: 205, endPoint x: 337, endPoint y: 198, distance: 176.4
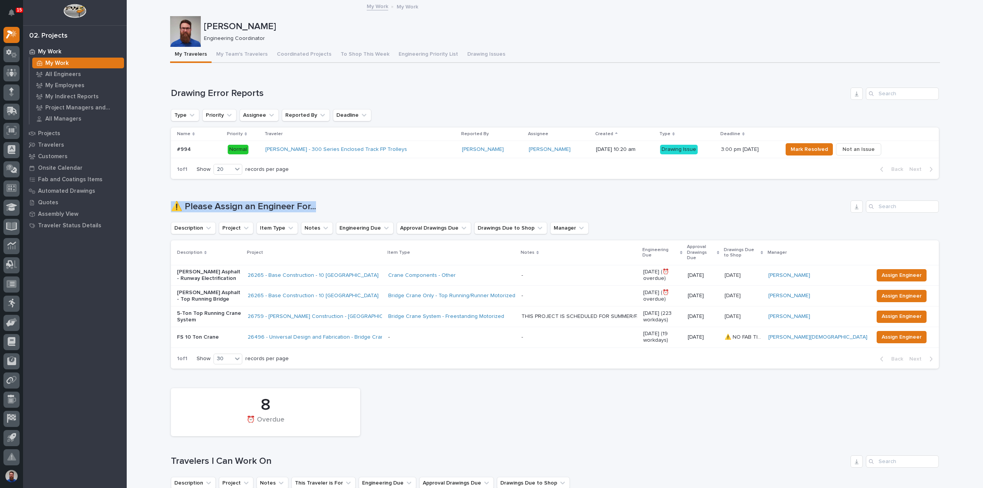
click at [337, 198] on div "Loading... Saving… ⚠️ Please Assign an Engineer For... Description Project Item…" at bounding box center [555, 280] width 768 height 190
drag, startPoint x: 157, startPoint y: 202, endPoint x: 319, endPoint y: 206, distance: 162.1
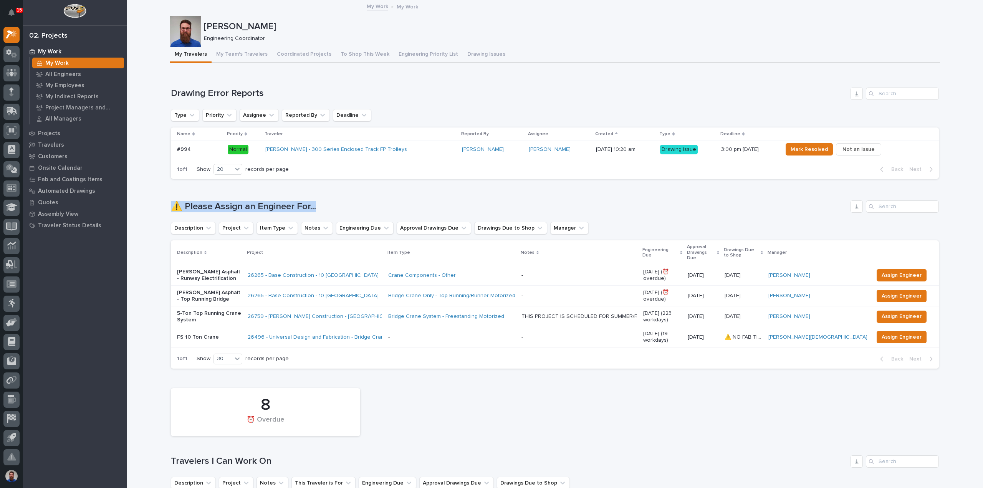
click at [319, 206] on h1 "⚠️ Please Assign an Engineer For..." at bounding box center [509, 206] width 677 height 11
drag, startPoint x: 235, startPoint y: 207, endPoint x: 166, endPoint y: 206, distance: 69.2
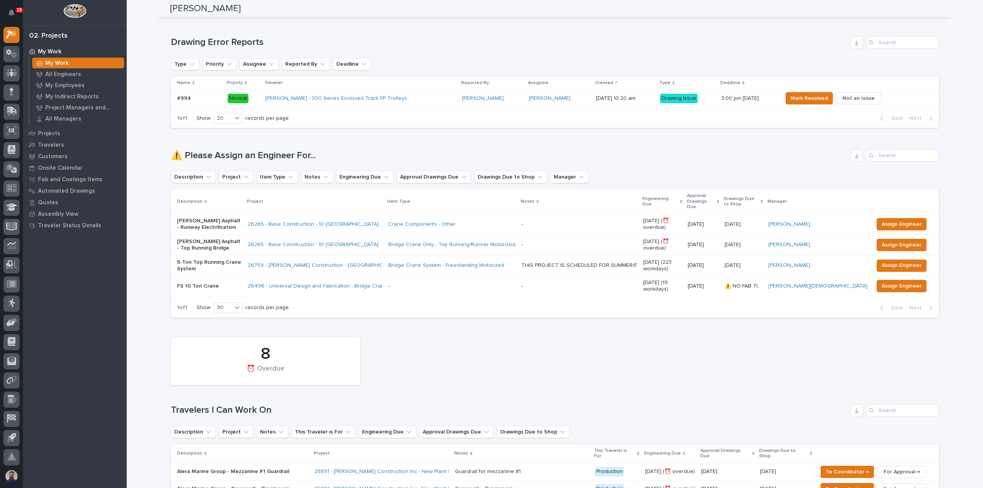
scroll to position [0, 0]
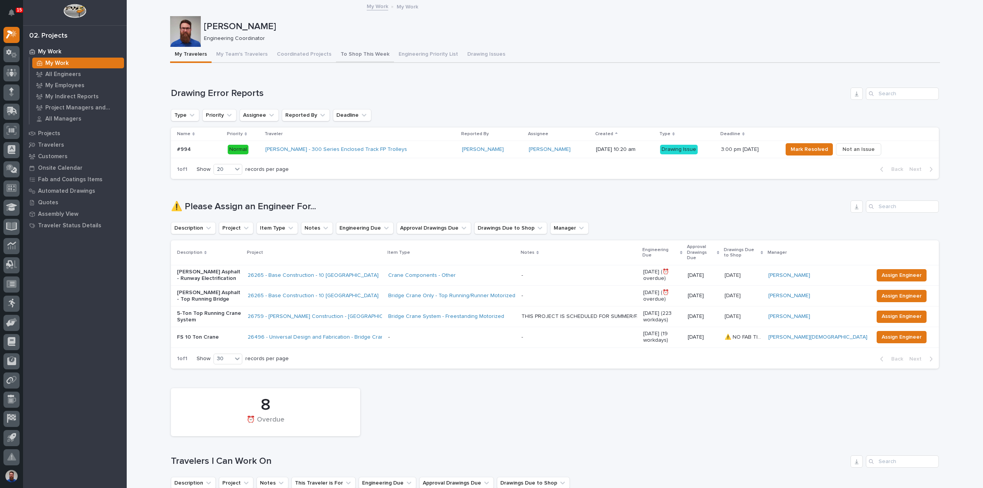
click at [341, 52] on button "To Shop This Week" at bounding box center [365, 55] width 58 height 16
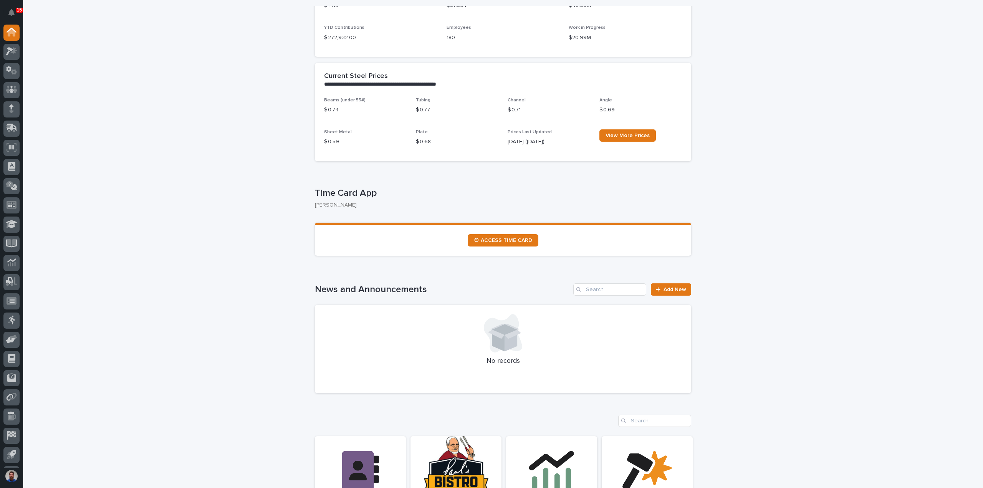
scroll to position [563, 0]
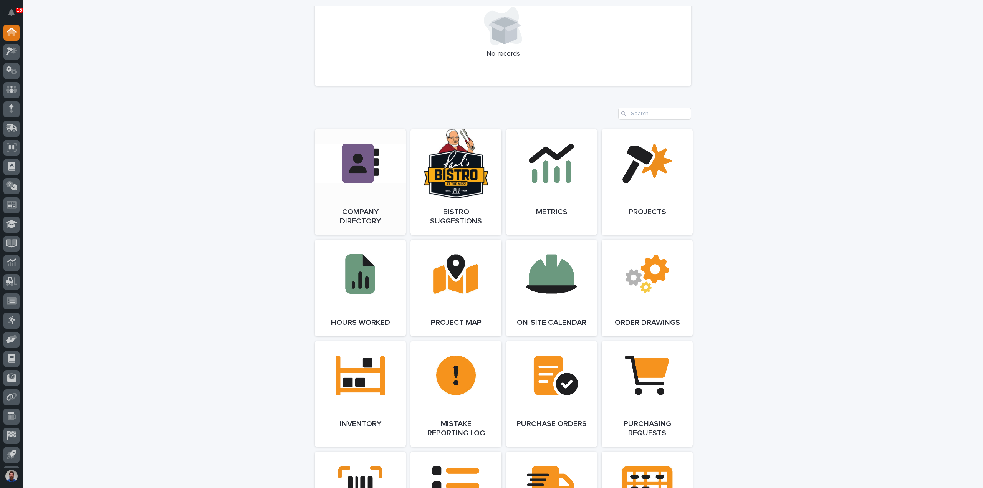
click at [362, 167] on link "Open Link" at bounding box center [360, 182] width 91 height 106
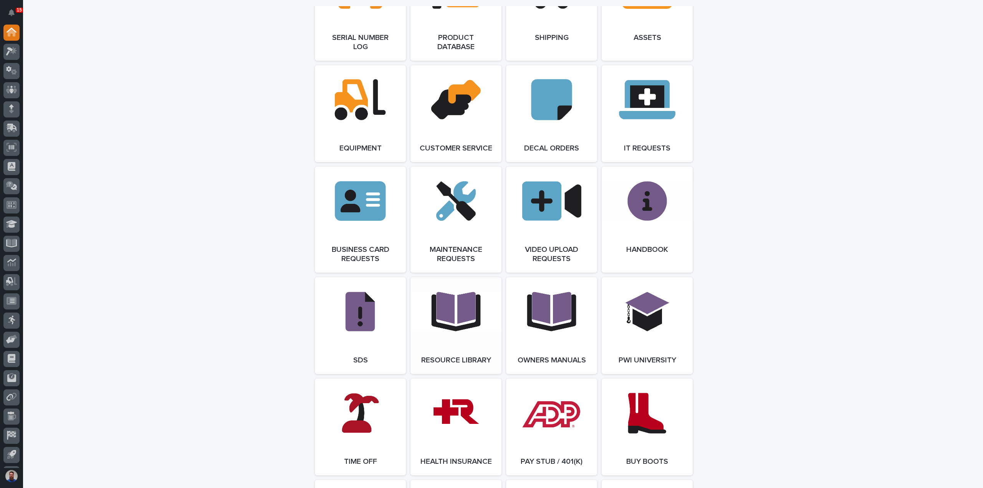
scroll to position [1076, 0]
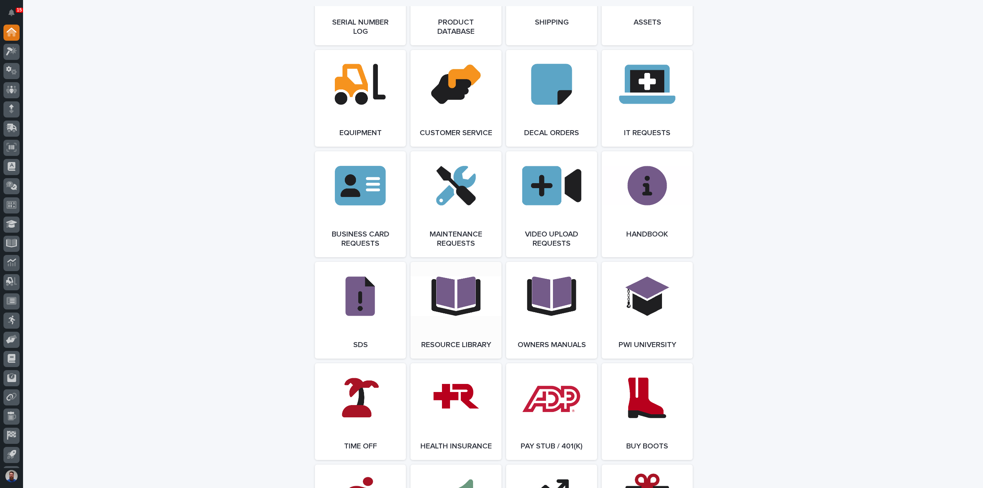
click at [463, 308] on link "Open Link" at bounding box center [456, 310] width 91 height 97
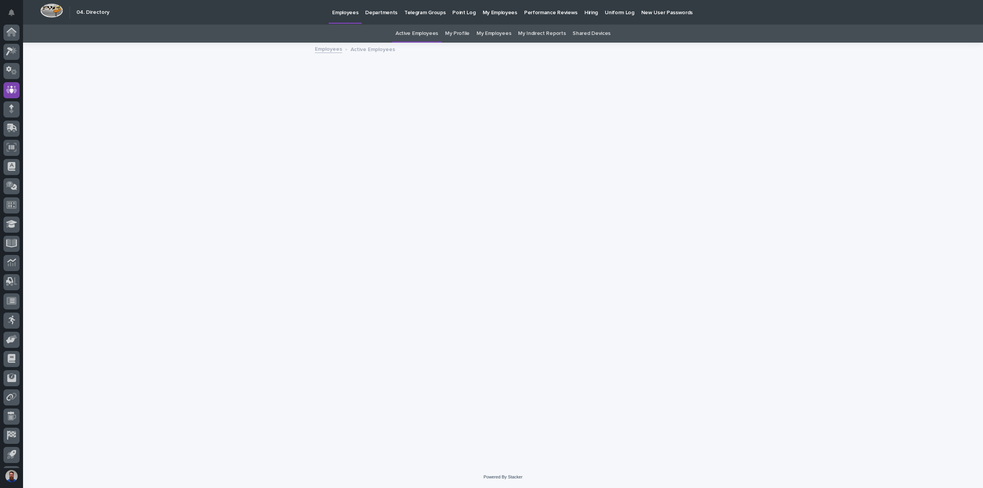
scroll to position [17, 0]
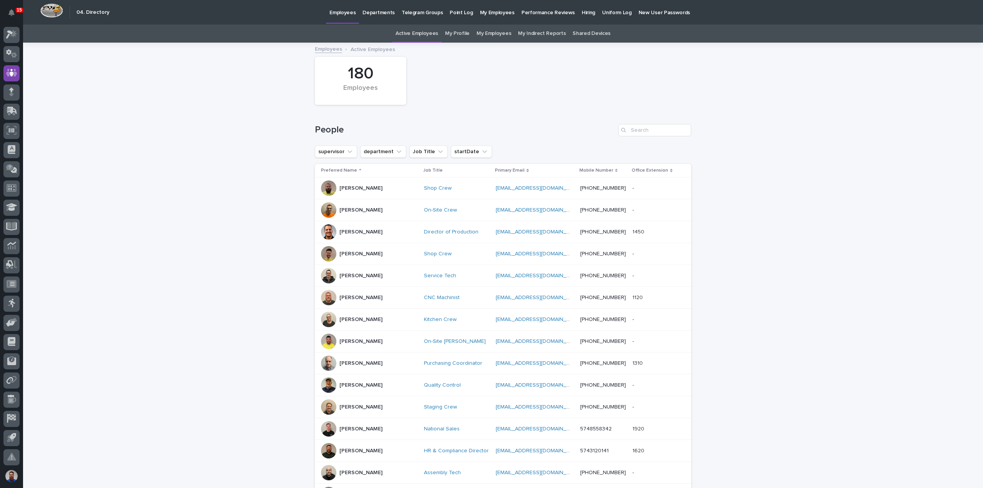
click at [182, 255] on div "Loading... Saving… Loading... Saving… 180 Employees People supervisor departmen…" at bounding box center [503, 363] width 960 height 641
drag, startPoint x: 359, startPoint y: 132, endPoint x: 292, endPoint y: 136, distance: 67.4
click at [293, 136] on div "Loading... Saving… Loading... Saving… 180 Employees People supervisor departmen…" at bounding box center [503, 363] width 960 height 641
click at [273, 149] on div "Loading... Saving… Loading... Saving… 180 Employees People supervisor departmen…" at bounding box center [503, 363] width 960 height 641
click at [226, 268] on div "Loading... Saving… Loading... Saving… 180 Employees People supervisor departmen…" at bounding box center [503, 363] width 960 height 641
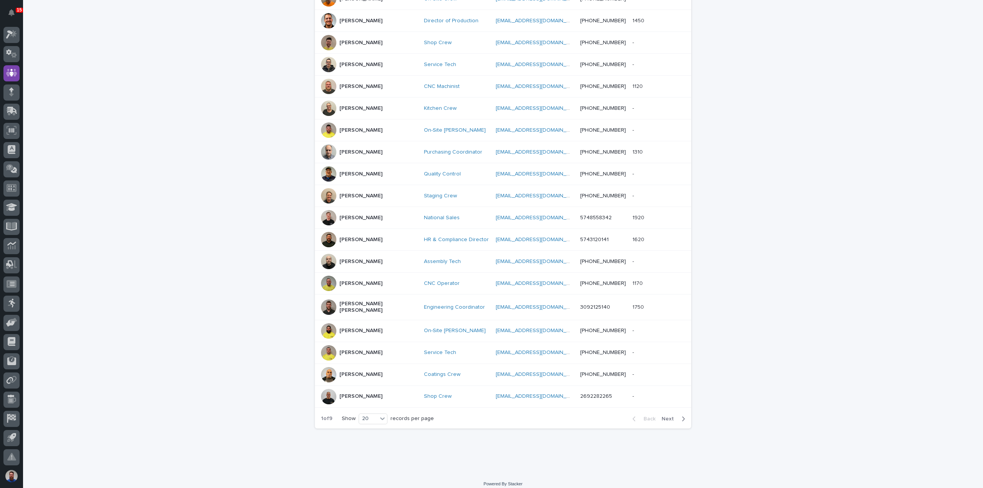
scroll to position [0, 0]
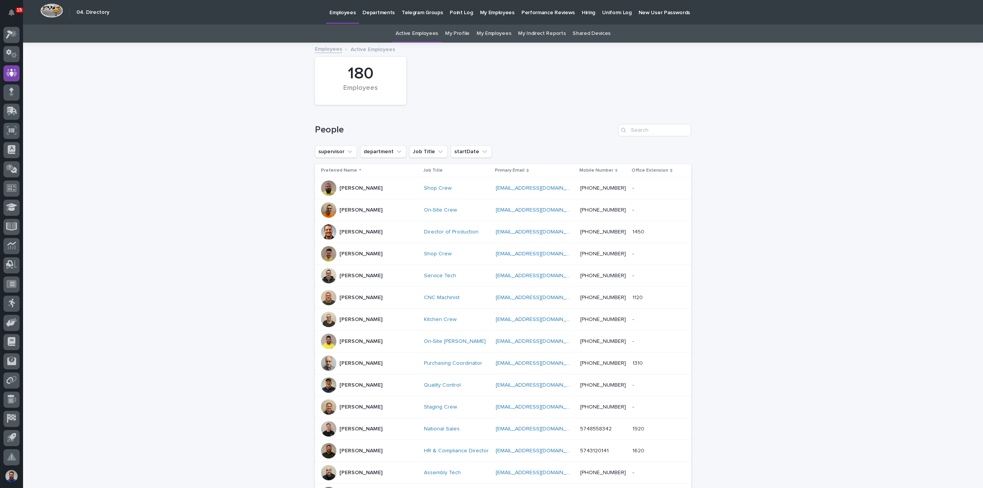
click at [257, 280] on div "Loading... Saving… Loading... Saving… 180 Employees People supervisor departmen…" at bounding box center [503, 363] width 960 height 641
click at [371, 234] on div "[PERSON_NAME]" at bounding box center [369, 231] width 97 height 15
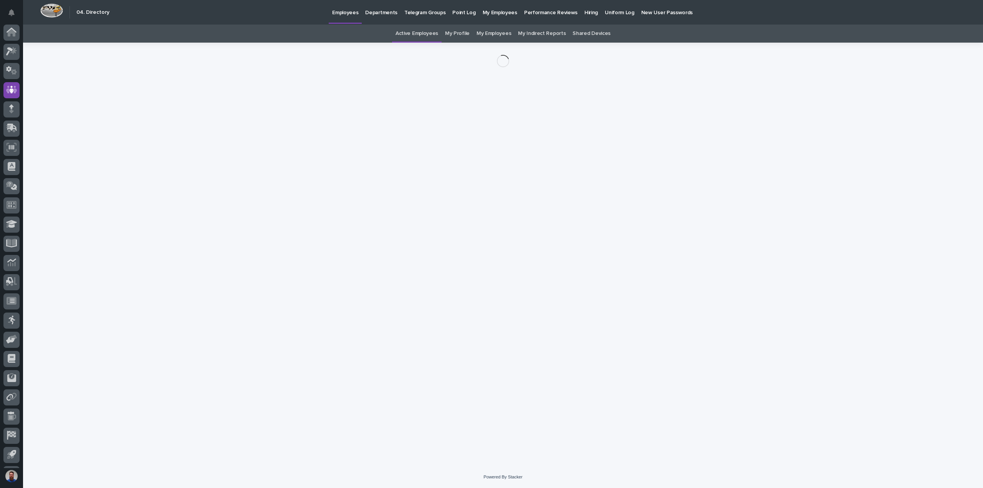
scroll to position [17, 0]
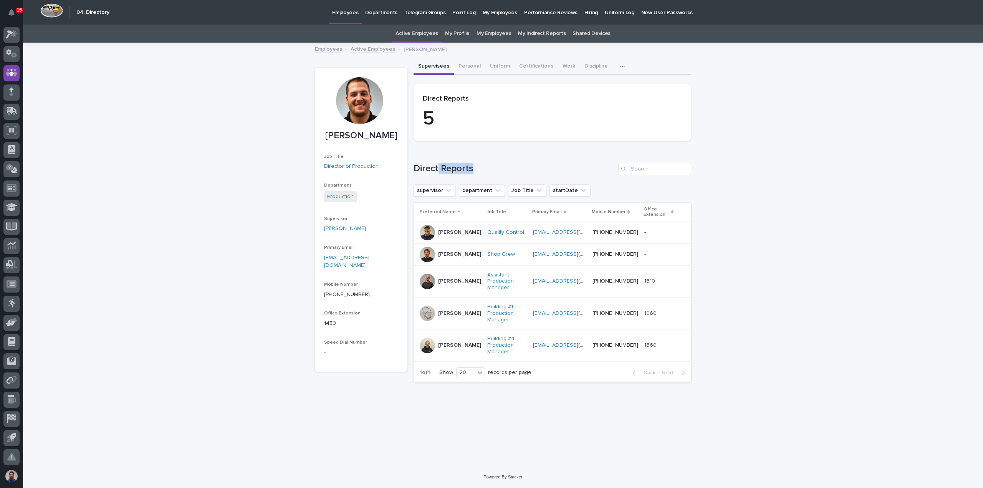
drag, startPoint x: 486, startPoint y: 162, endPoint x: 439, endPoint y: 162, distance: 46.9
click at [439, 162] on div "Loading... Saving… Direct Reports supervisor department Job Title startDate Pre…" at bounding box center [553, 268] width 278 height 241
click at [439, 163] on div "Direct Reports" at bounding box center [553, 169] width 278 height 12
click at [467, 369] on div "20" at bounding box center [466, 373] width 18 height 8
drag, startPoint x: 383, startPoint y: 419, endPoint x: 409, endPoint y: 318, distance: 104.3
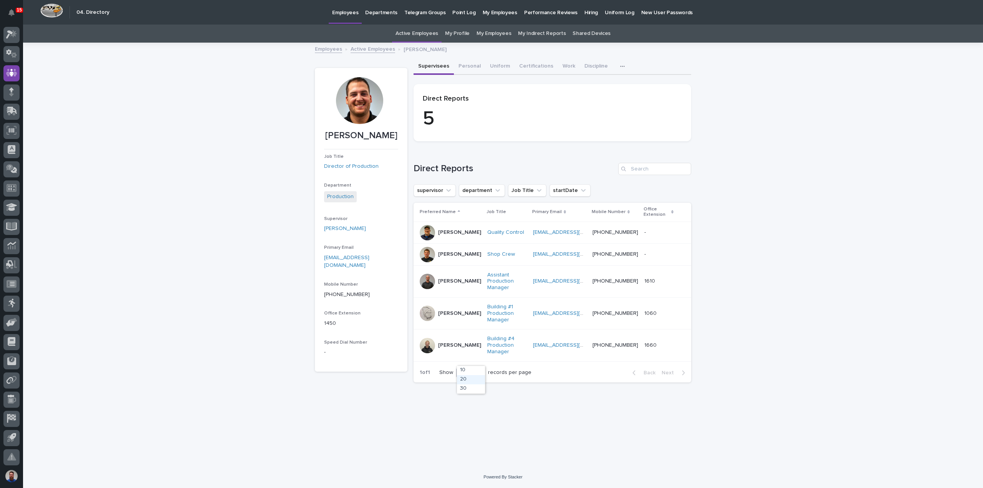
click at [378, 416] on div "Loading... Saving… Loading... Saving… Adam Yutzy Adam Yutzy Job Title Director …" at bounding box center [503, 245] width 384 height 404
click at [451, 258] on p "Brock Miller" at bounding box center [459, 254] width 43 height 7
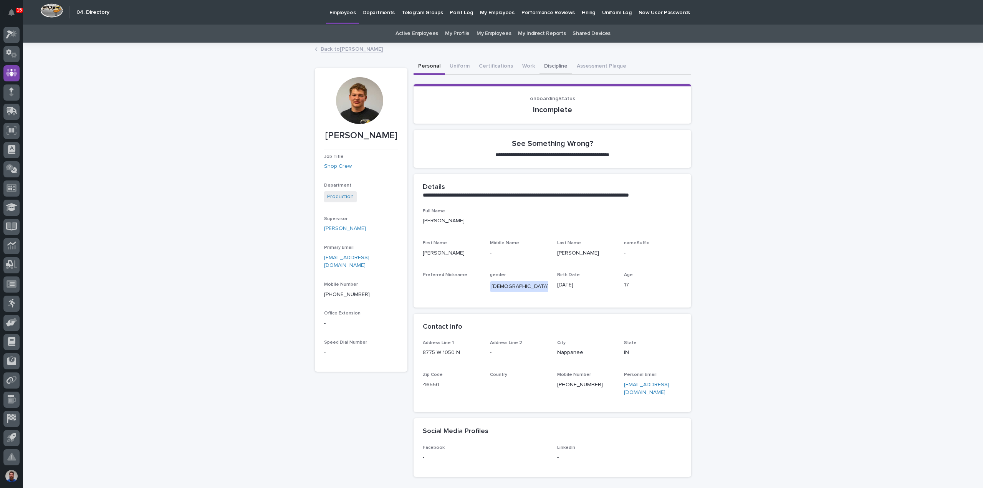
click at [545, 67] on button "Discipline" at bounding box center [556, 67] width 33 height 16
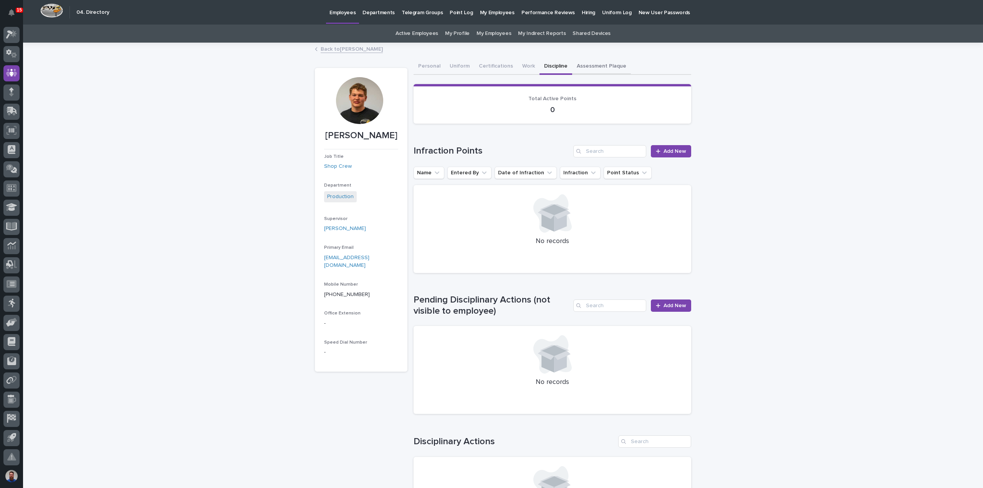
click at [596, 66] on button "Assessment Plaque" at bounding box center [601, 67] width 59 height 16
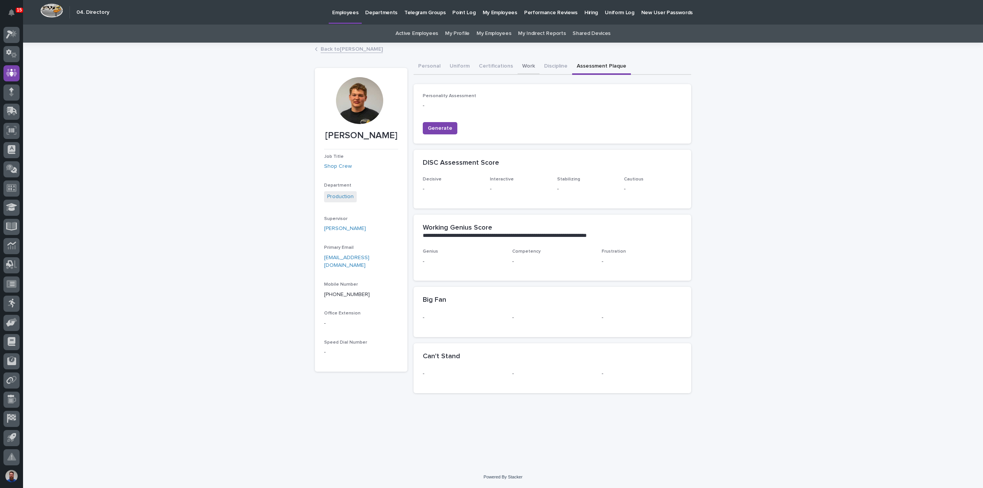
click at [522, 70] on button "Work" at bounding box center [529, 67] width 22 height 16
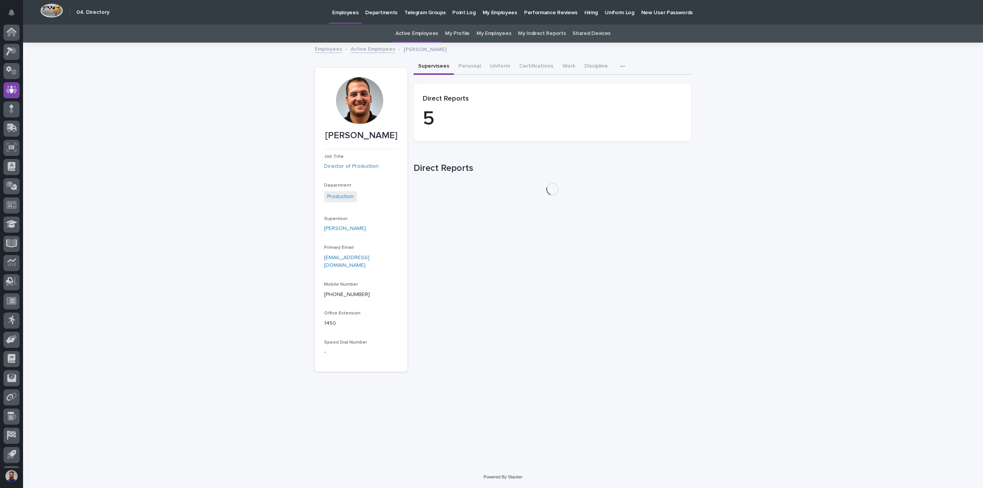
scroll to position [17, 0]
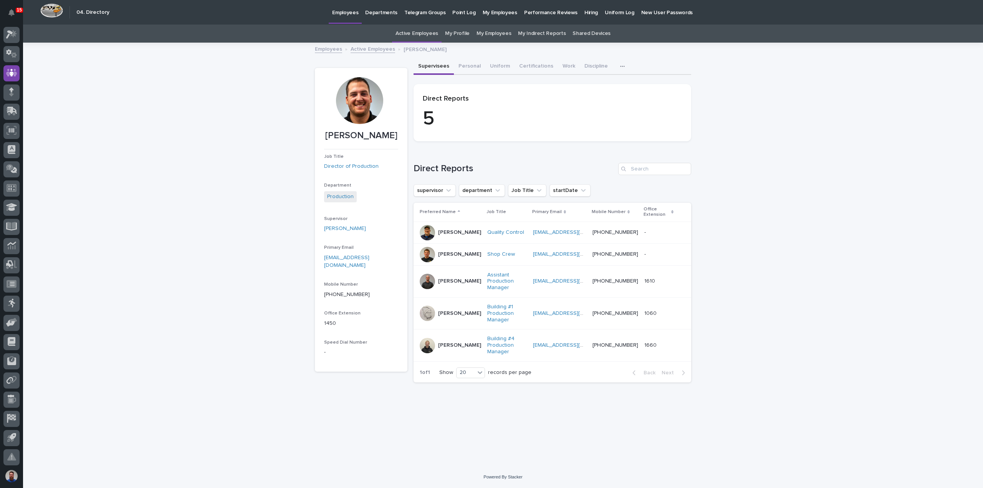
click at [455, 239] on div "Aro DePoy" at bounding box center [459, 232] width 43 height 13
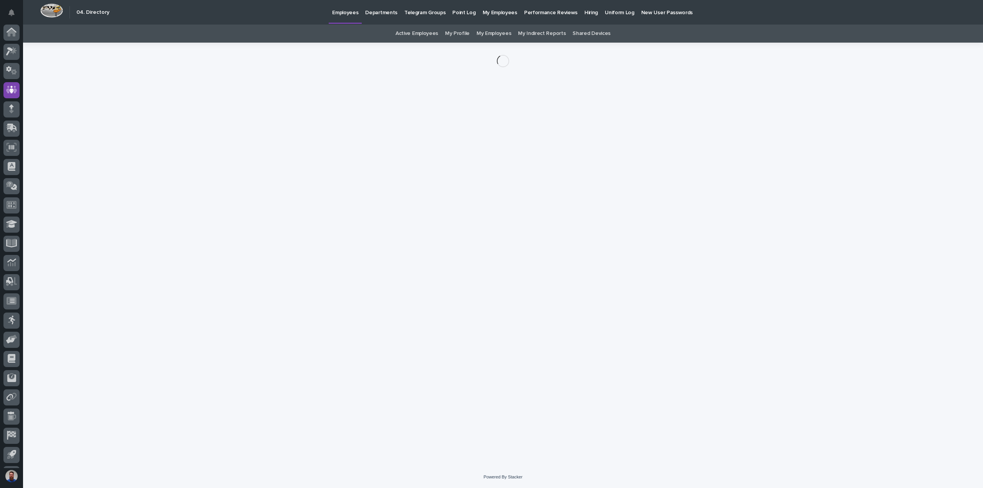
scroll to position [17, 0]
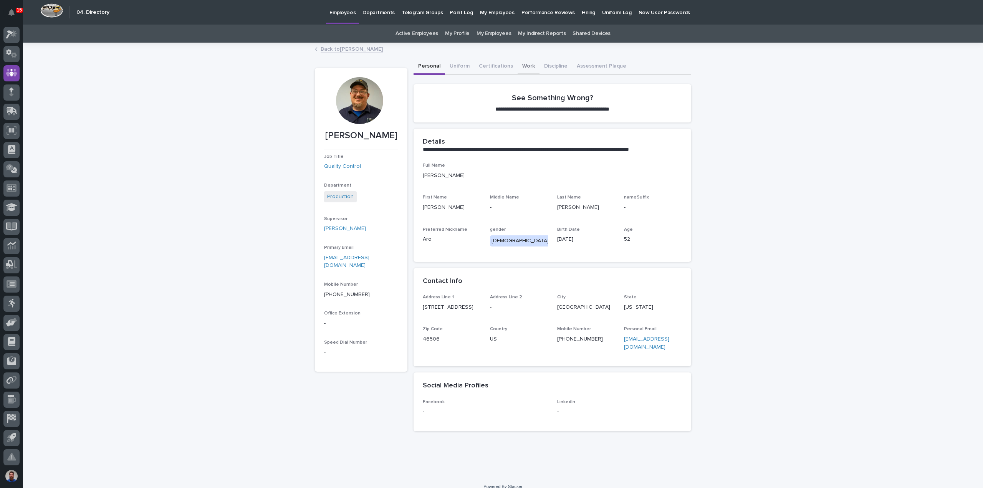
click at [520, 65] on button "Work" at bounding box center [529, 67] width 22 height 16
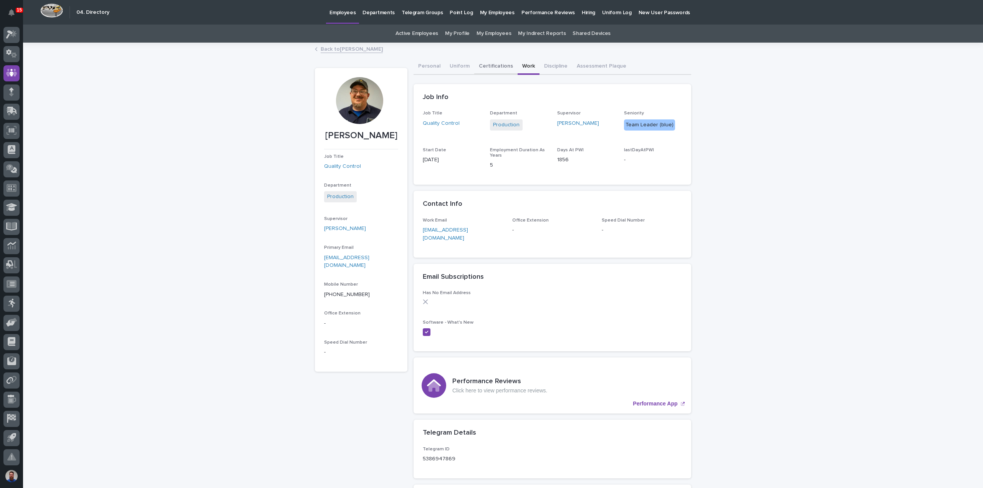
click at [492, 69] on button "Certifications" at bounding box center [495, 67] width 43 height 16
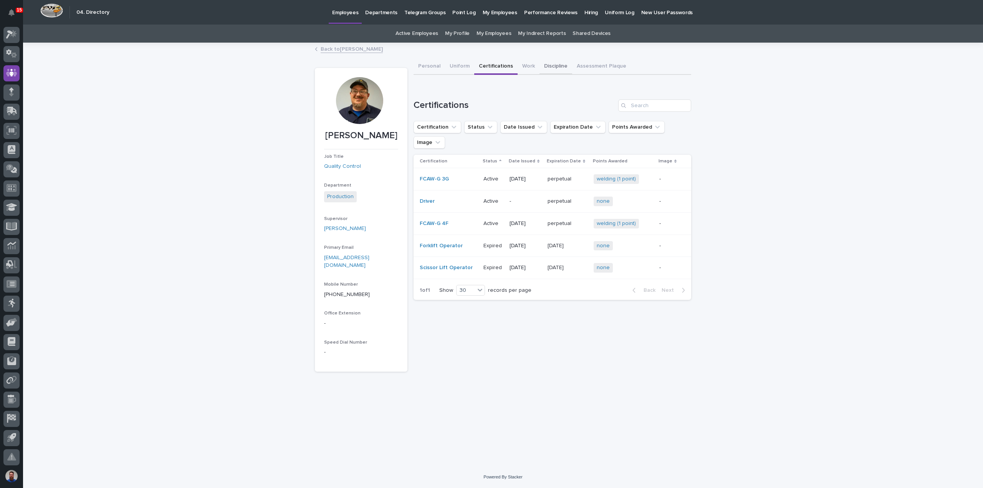
click at [545, 65] on button "Discipline" at bounding box center [556, 67] width 33 height 16
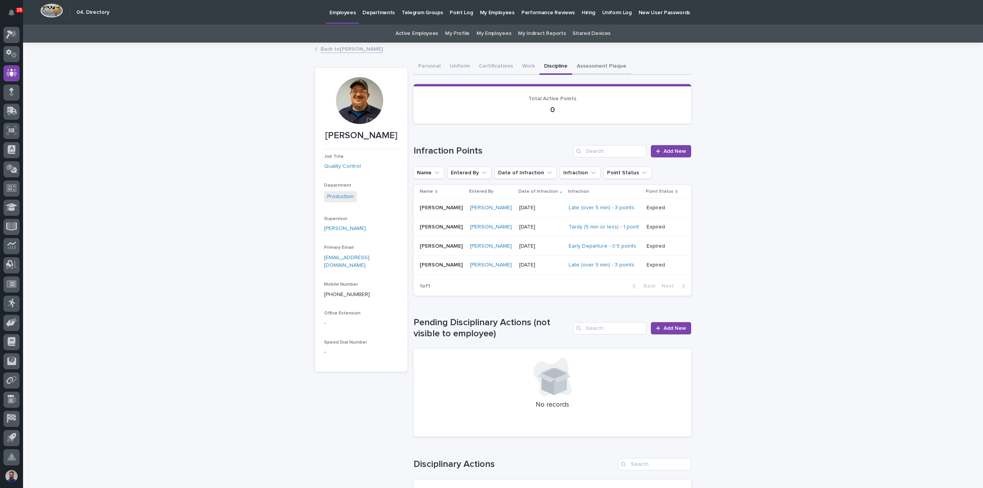
click at [583, 68] on button "Assessment Plaque" at bounding box center [601, 67] width 59 height 16
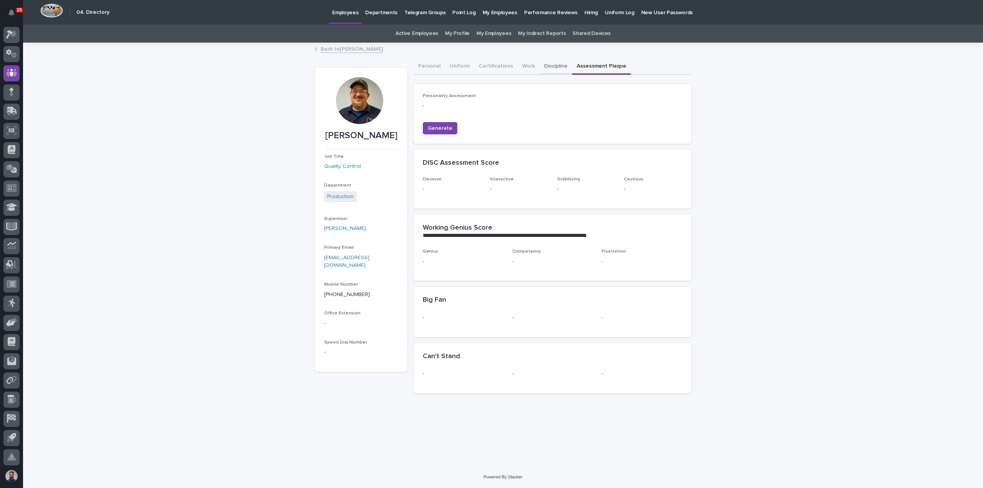
click at [564, 68] on button "Discipline" at bounding box center [556, 67] width 33 height 16
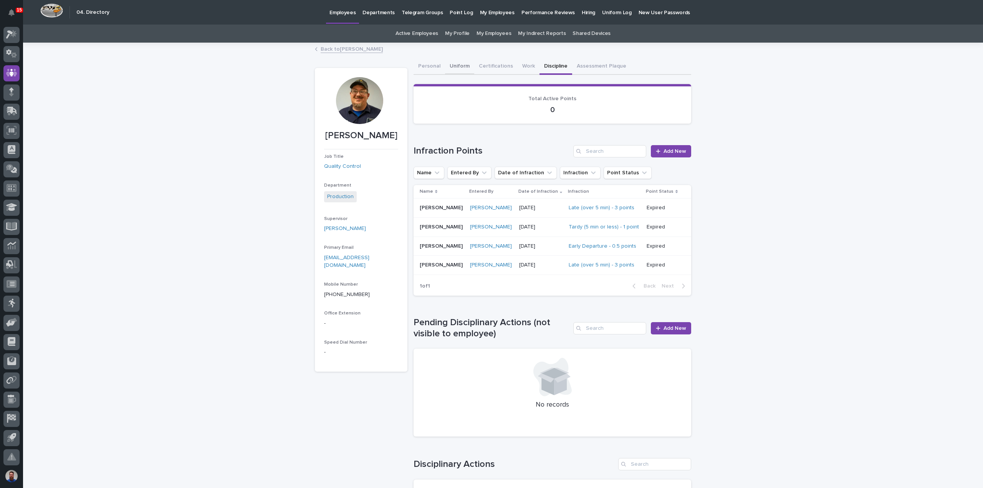
drag, startPoint x: 432, startPoint y: 71, endPoint x: 444, endPoint y: 72, distance: 11.9
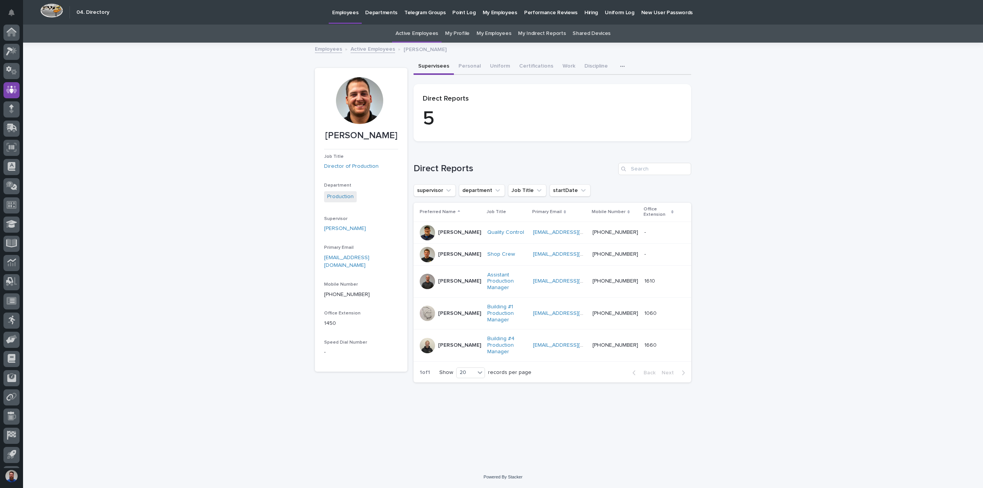
scroll to position [17, 0]
click at [452, 285] on p "Jared Hochstetler" at bounding box center [459, 281] width 43 height 7
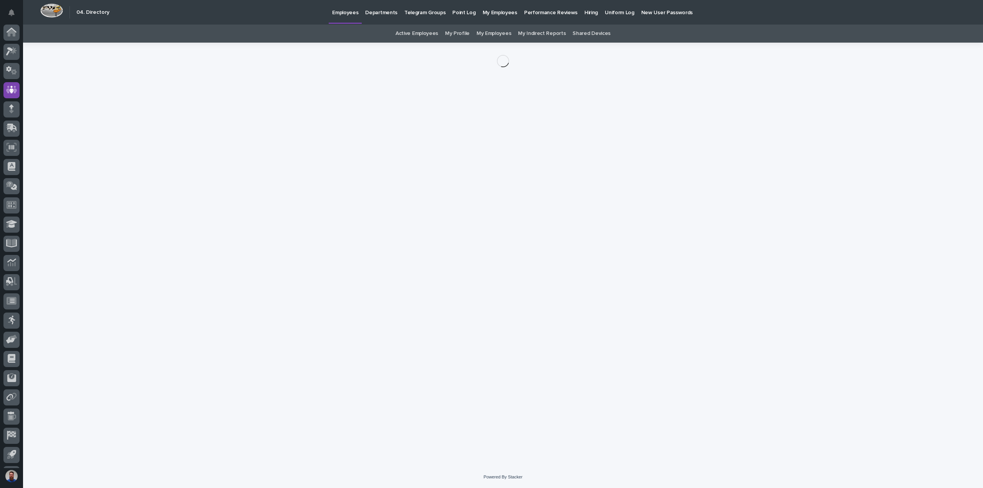
scroll to position [17, 0]
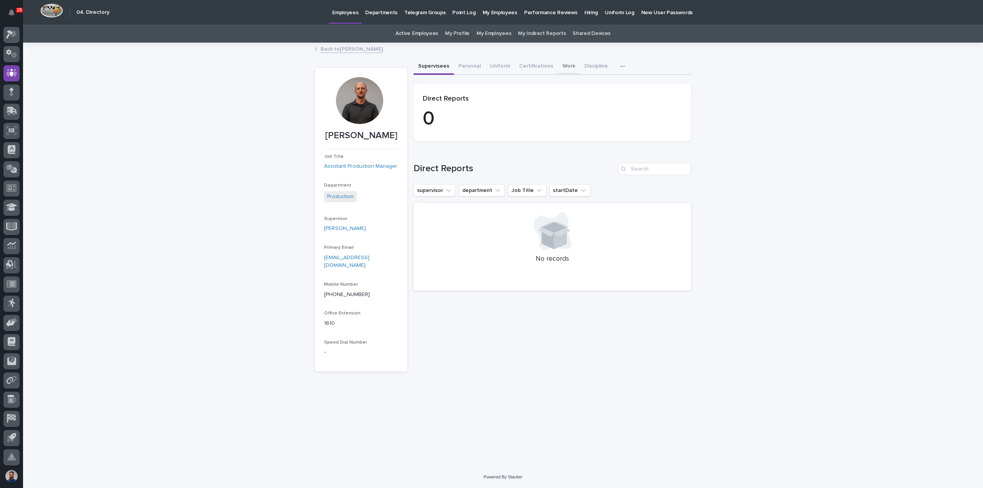
click at [565, 70] on button "Work" at bounding box center [569, 67] width 22 height 16
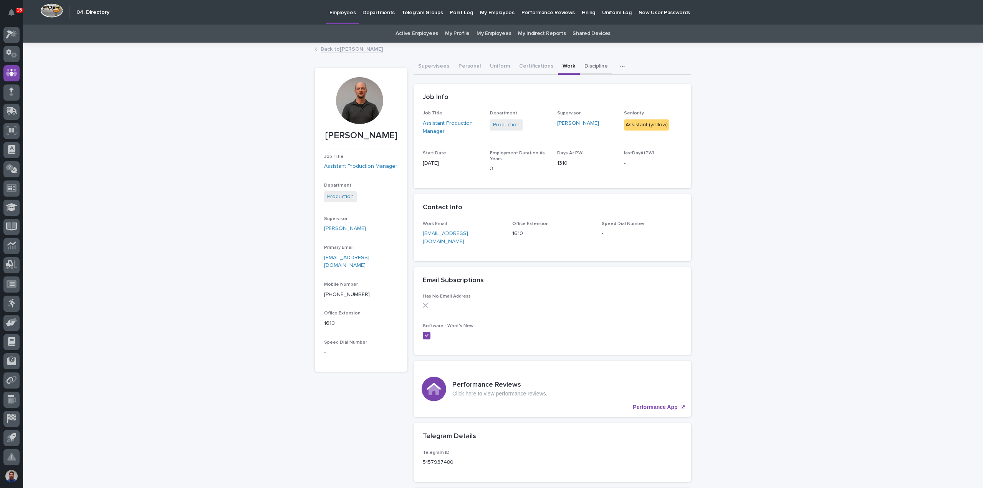
click at [580, 66] on button "Discipline" at bounding box center [596, 67] width 33 height 16
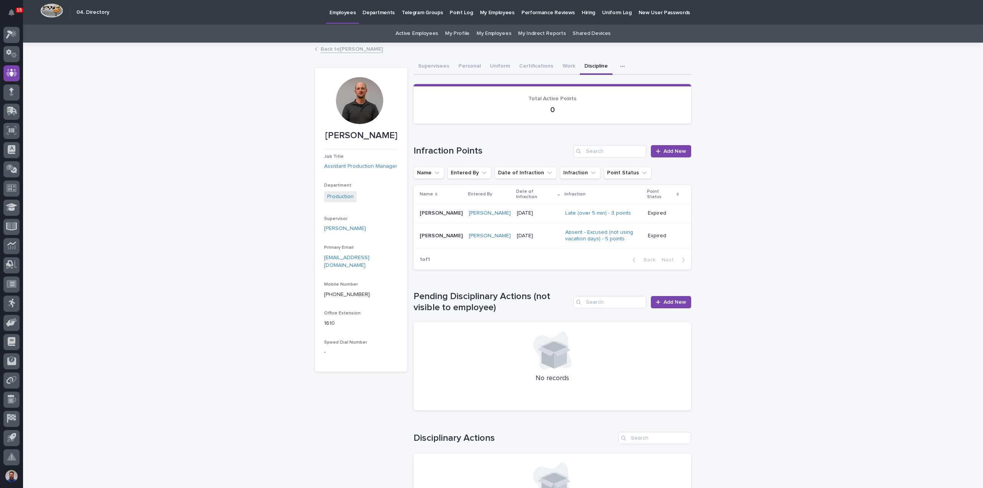
drag, startPoint x: 232, startPoint y: 222, endPoint x: 240, endPoint y: 222, distance: 7.7
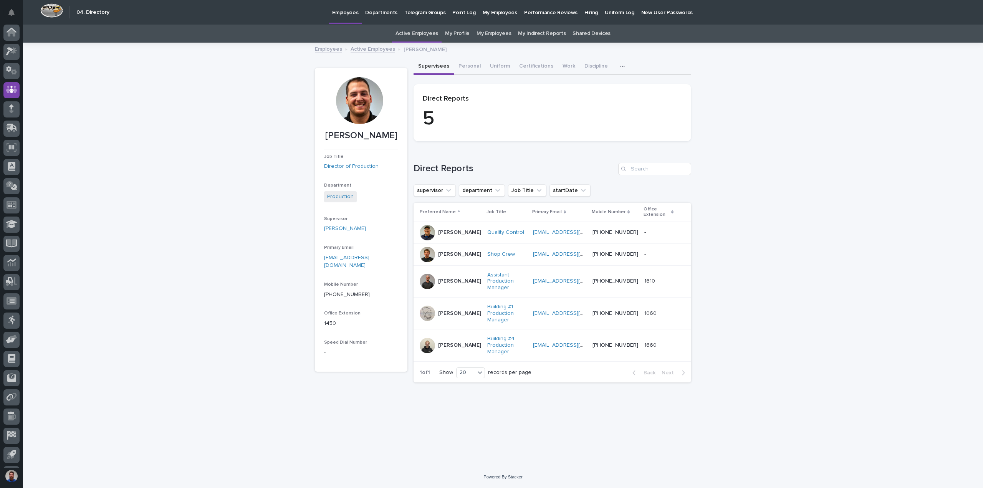
scroll to position [17, 0]
click at [454, 344] on div "Trevor Martin" at bounding box center [450, 345] width 61 height 15
click at [463, 70] on button "Personal" at bounding box center [469, 67] width 31 height 16
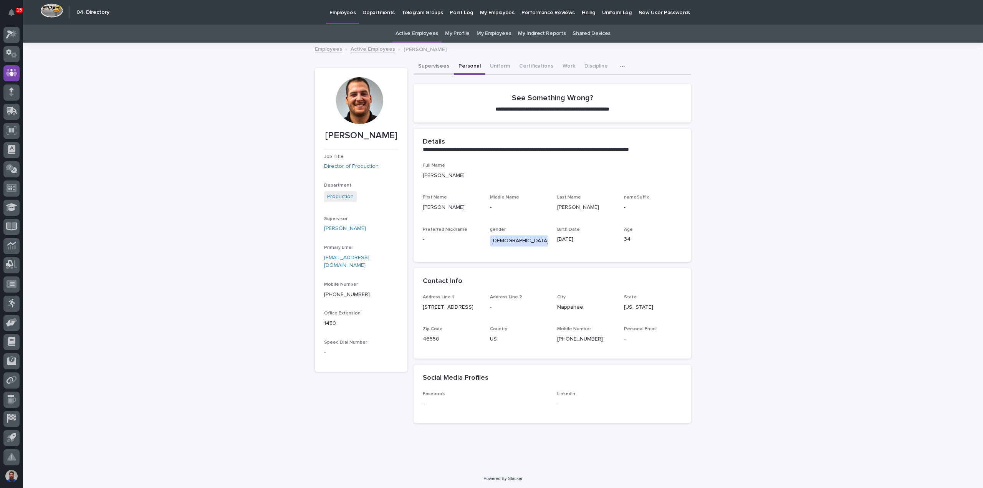
click at [433, 68] on button "Supervisees" at bounding box center [434, 67] width 40 height 16
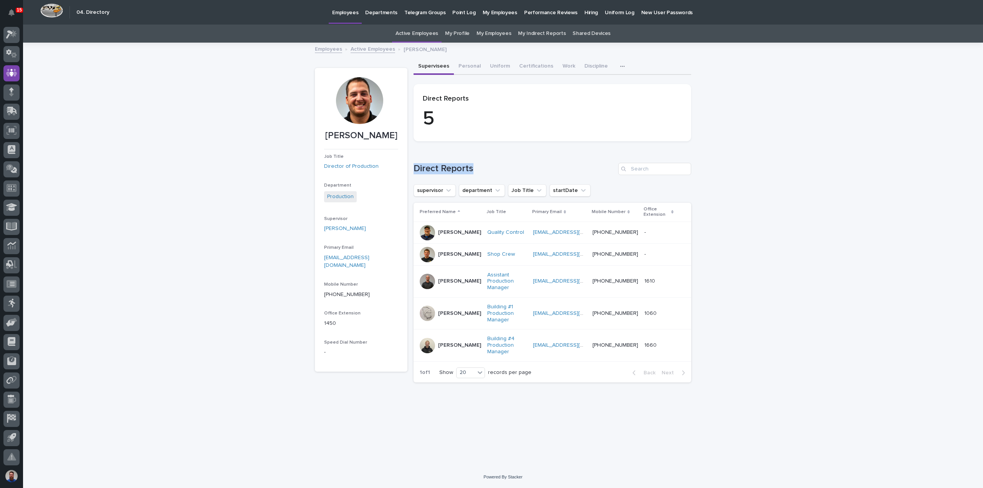
drag, startPoint x: 481, startPoint y: 165, endPoint x: 413, endPoint y: 169, distance: 68.1
click at [413, 169] on div "Adam Yutzy Job Title Director of Production Department Production Supervisor Ma…" at bounding box center [503, 224] width 376 height 330
drag, startPoint x: 415, startPoint y: 169, endPoint x: 482, endPoint y: 168, distance: 67.2
click at [482, 168] on h1 "Direct Reports" at bounding box center [515, 168] width 202 height 11
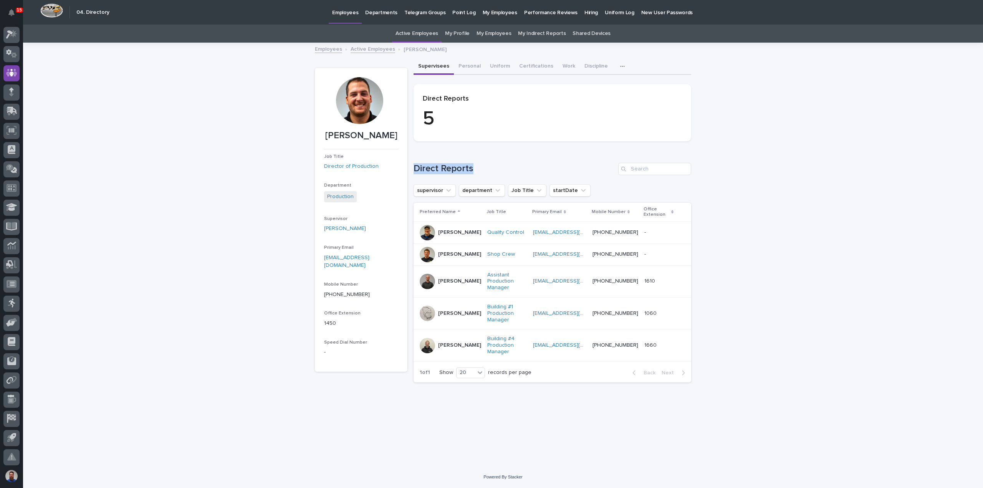
click at [482, 168] on h1 "Direct Reports" at bounding box center [515, 168] width 202 height 11
drag, startPoint x: 488, startPoint y: 167, endPoint x: 412, endPoint y: 167, distance: 75.7
click at [412, 167] on div "Adam Yutzy Job Title Director of Production Department Production Supervisor Ma…" at bounding box center [503, 224] width 376 height 330
click at [412, 165] on div "Adam Yutzy Job Title Director of Production Department Production Supervisor Ma…" at bounding box center [503, 224] width 376 height 330
drag, startPoint x: 414, startPoint y: 168, endPoint x: 489, endPoint y: 169, distance: 75.3
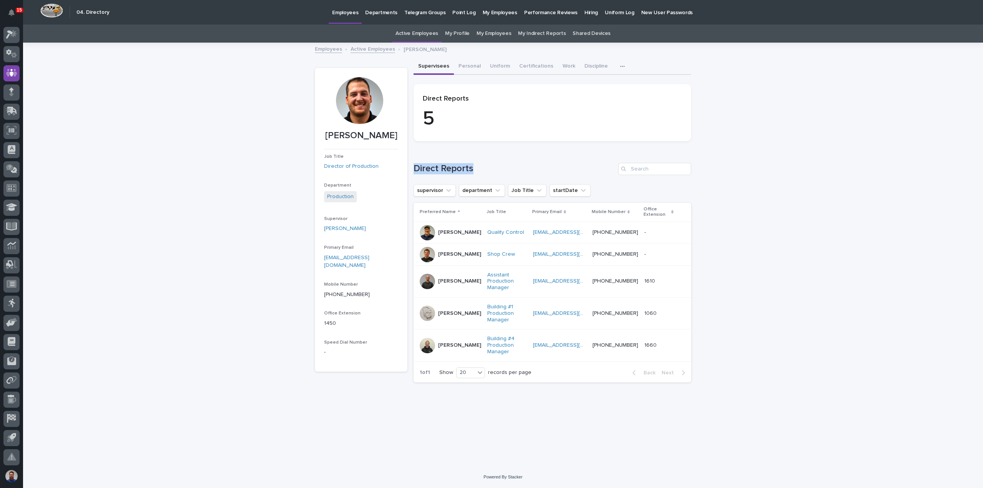
click at [489, 169] on h1 "Direct Reports" at bounding box center [515, 168] width 202 height 11
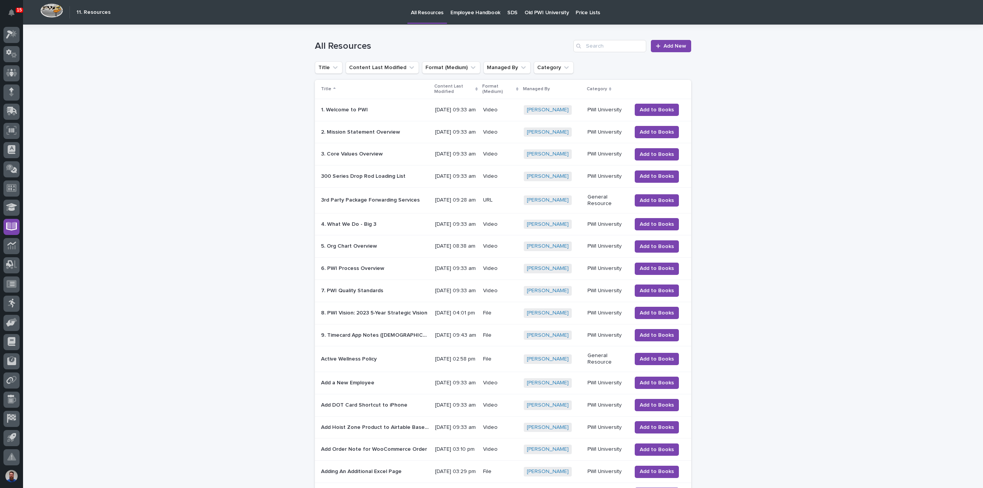
click at [365, 250] on p "5. Org Chart Overview" at bounding box center [350, 246] width 58 height 8
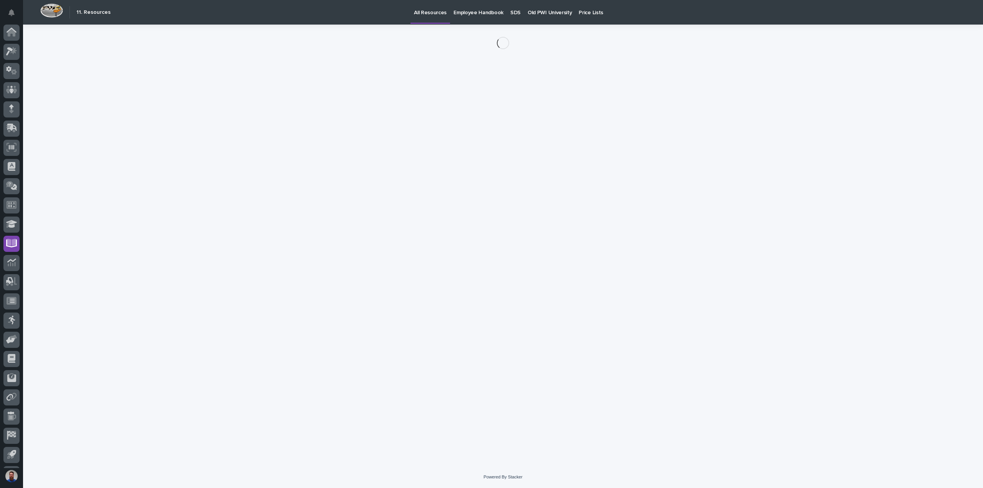
scroll to position [17, 0]
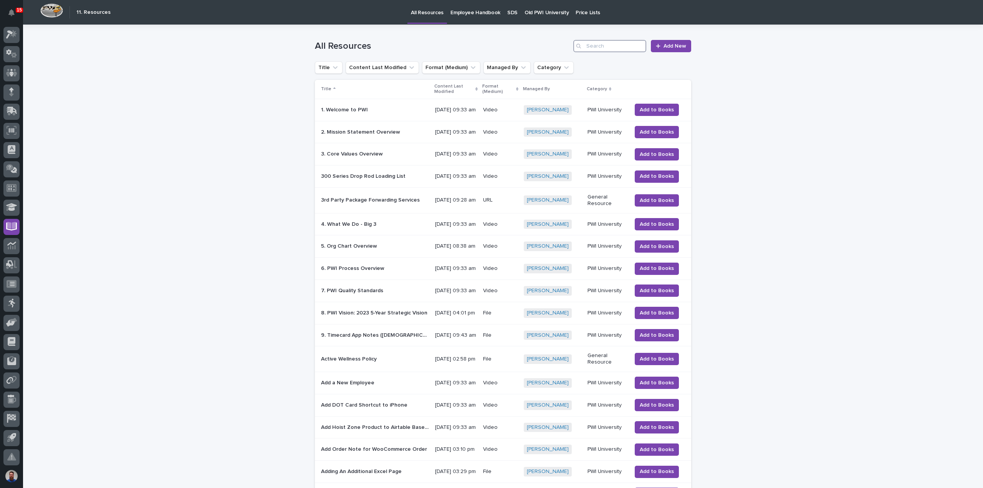
click at [597, 40] on input "Search" at bounding box center [609, 46] width 73 height 12
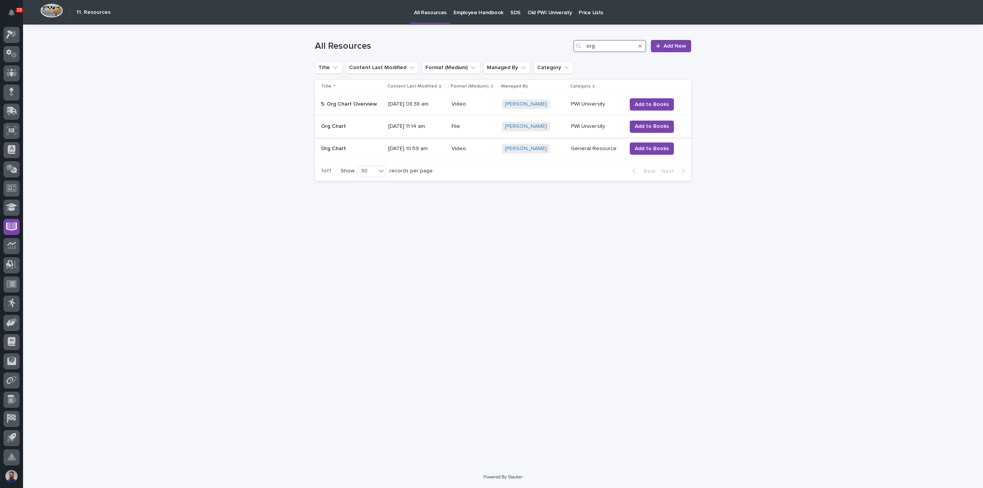
type input "org"
click at [482, 130] on div "File" at bounding box center [474, 126] width 45 height 13
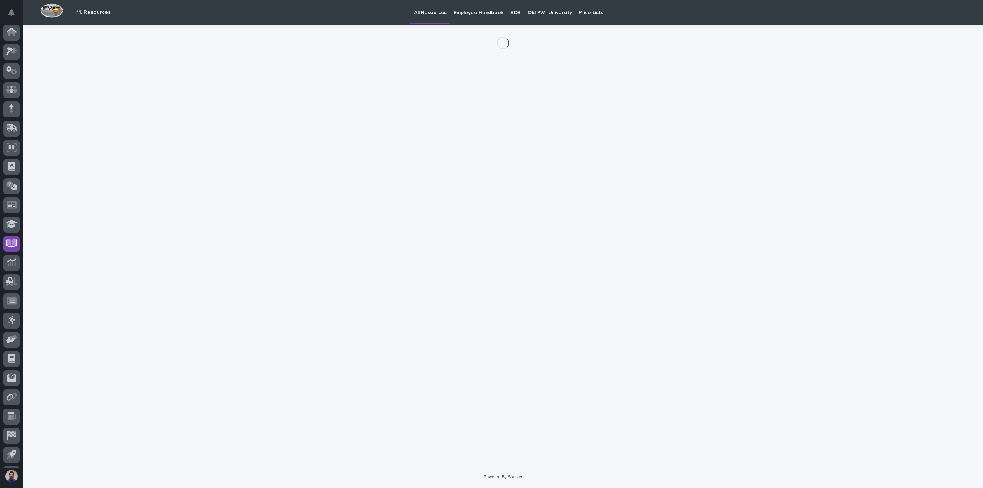
scroll to position [17, 0]
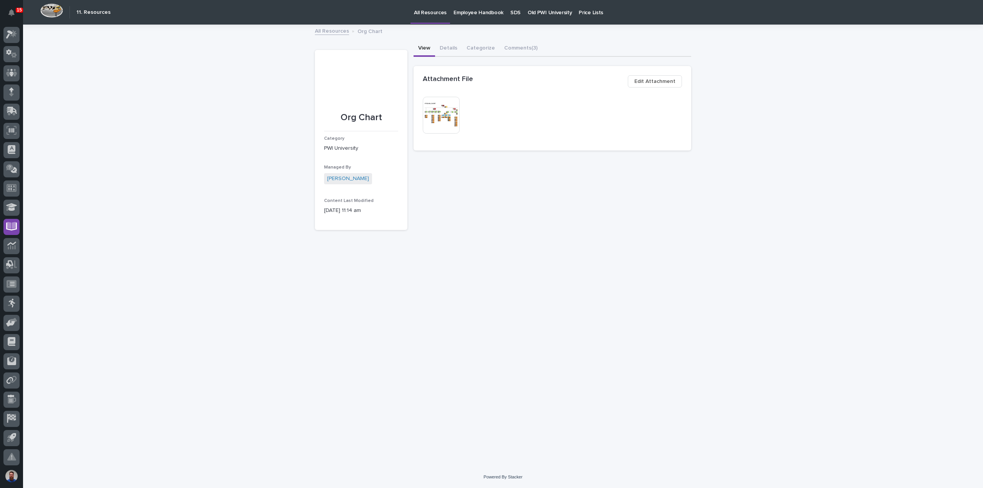
click at [448, 111] on img at bounding box center [441, 115] width 37 height 37
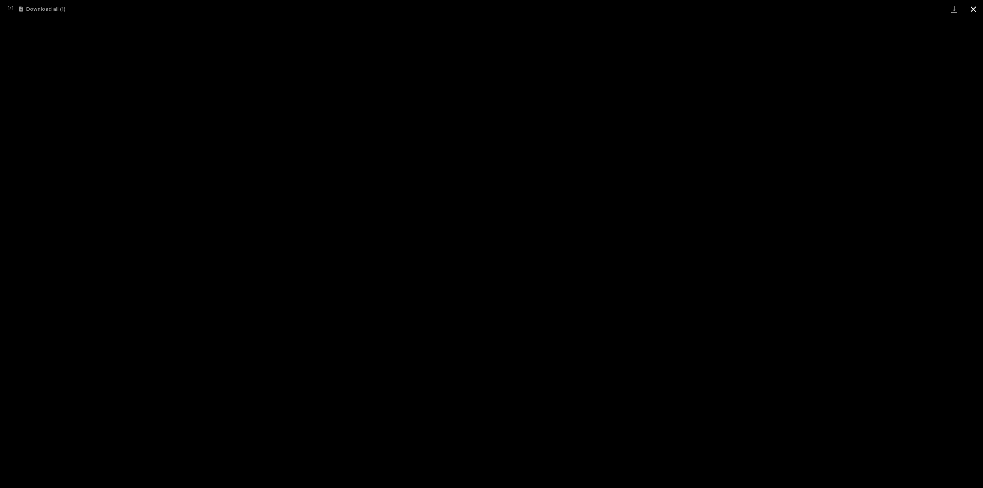
click at [974, 8] on button "Close gallery" at bounding box center [973, 9] width 19 height 18
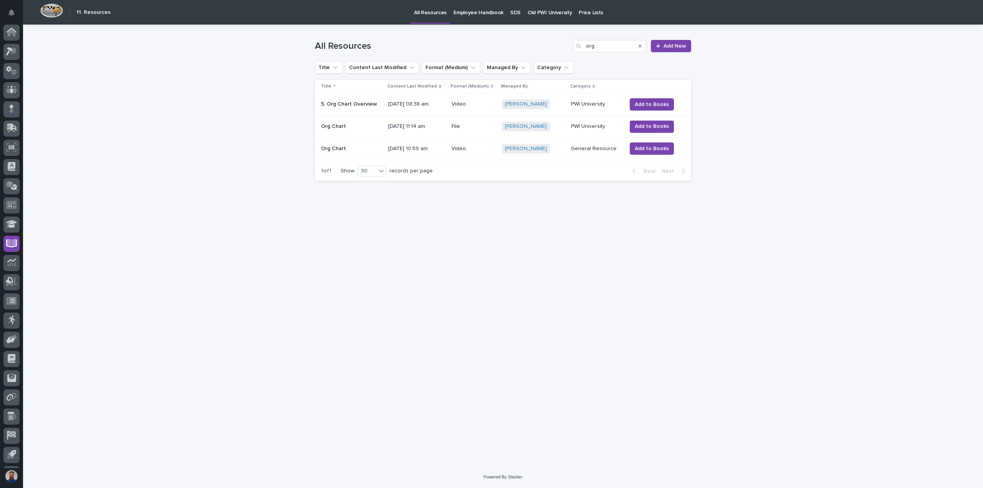
scroll to position [17, 0]
click at [460, 147] on p "Video" at bounding box center [474, 149] width 45 height 7
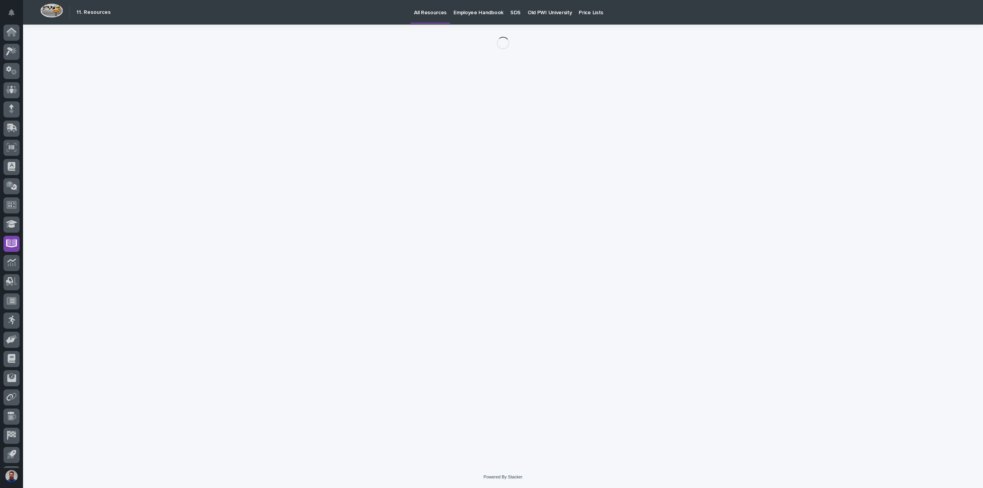
scroll to position [17, 0]
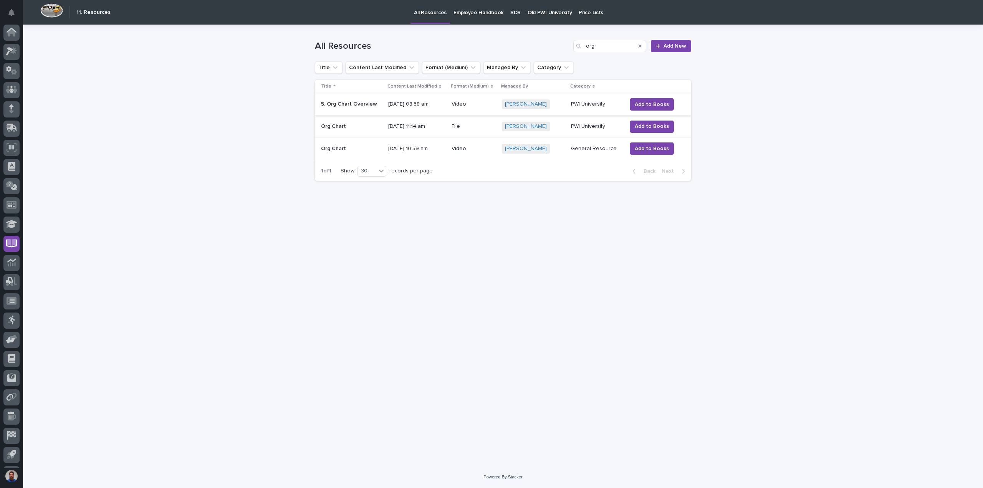
scroll to position [17, 0]
